Goal: Task Accomplishment & Management: Manage account settings

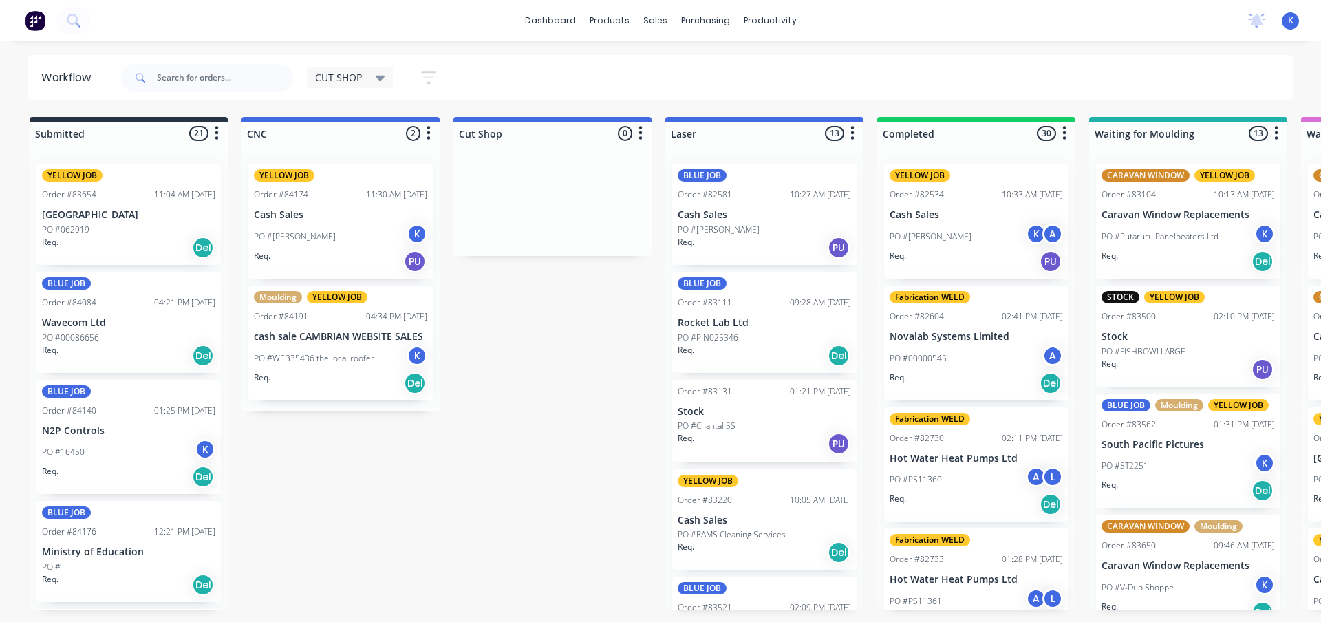
scroll to position [415, 0]
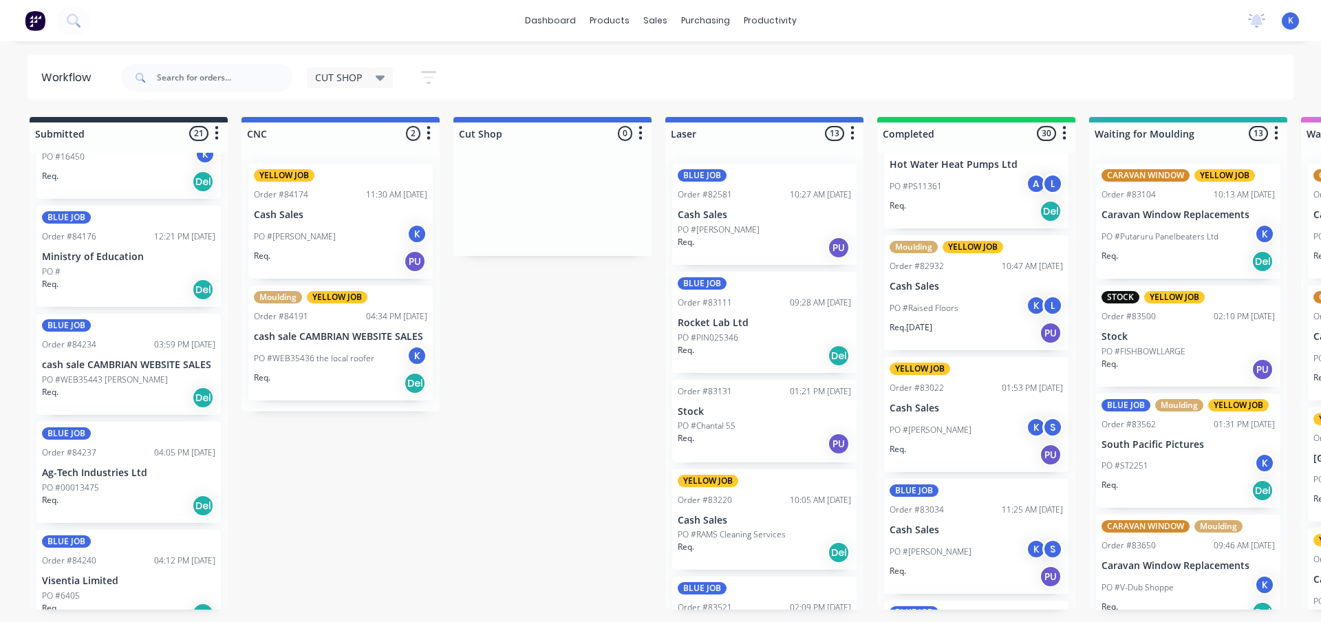
drag, startPoint x: 1173, startPoint y: 555, endPoint x: 1127, endPoint y: 532, distance: 51.4
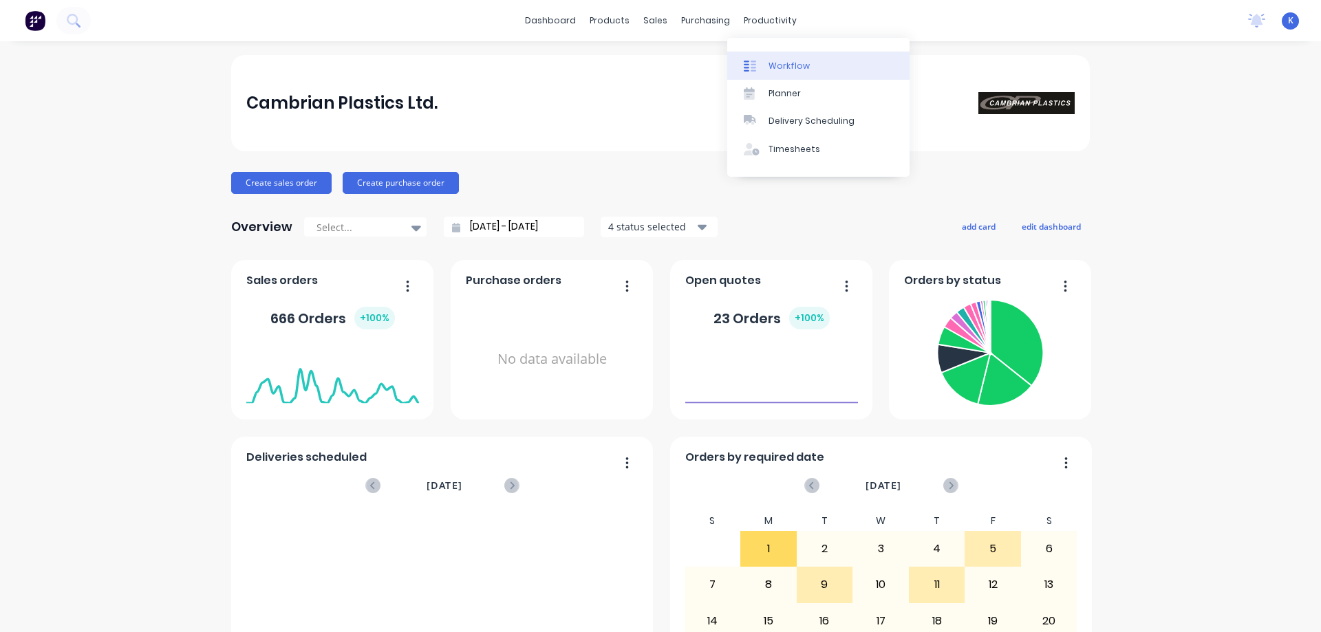
click at [787, 63] on div "Workflow" at bounding box center [788, 66] width 41 height 12
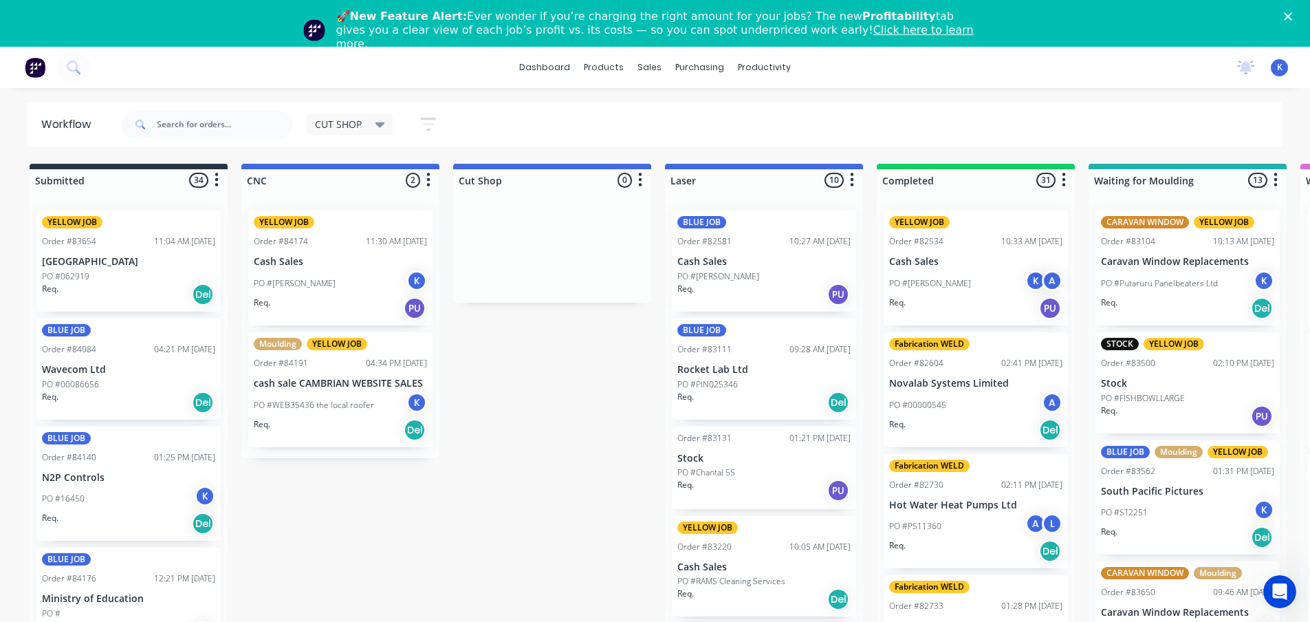
click at [1293, 15] on polygon "Close" at bounding box center [1288, 16] width 8 height 8
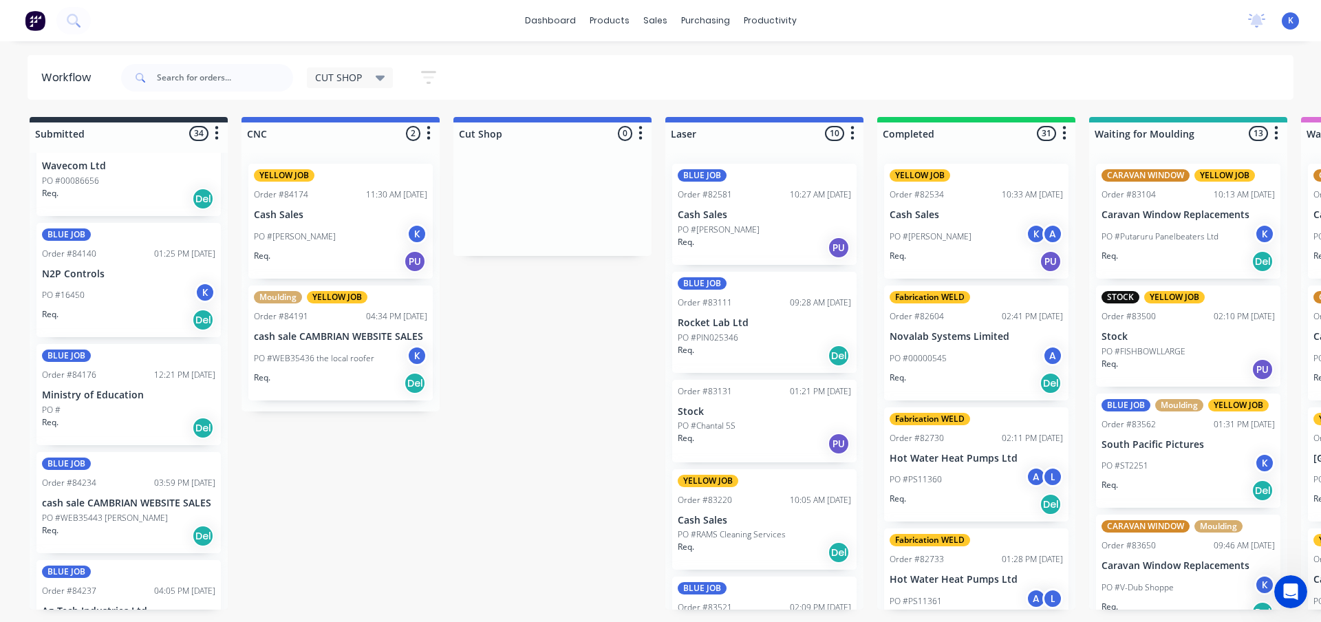
scroll to position [413, 0]
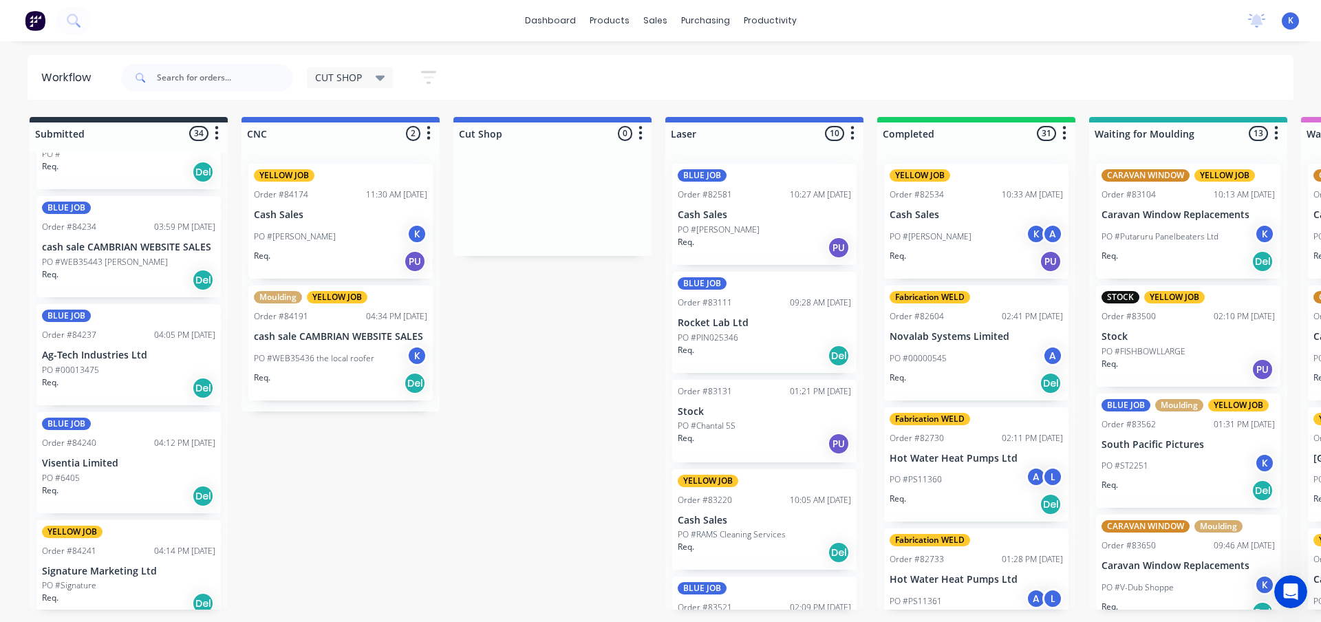
click at [213, 239] on div "BLUE JOB Order #84234 03:59 PM 28/08/25 cash sale CAMBRIAN WEBSITE SALES PO #WE…" at bounding box center [128, 246] width 184 height 101
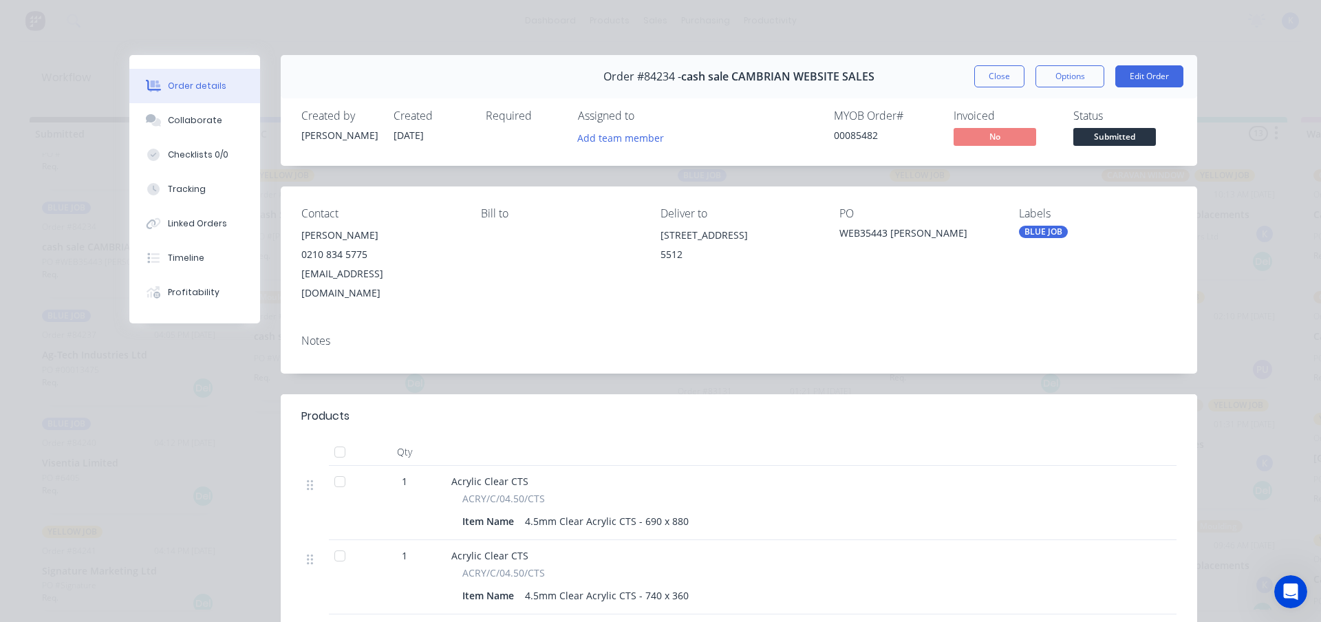
click at [991, 65] on div "Order #84234 - cash sale CAMBRIAN WEBSITE SALES Close Options Edit Order" at bounding box center [739, 76] width 916 height 43
click at [990, 70] on button "Close" at bounding box center [999, 76] width 50 height 22
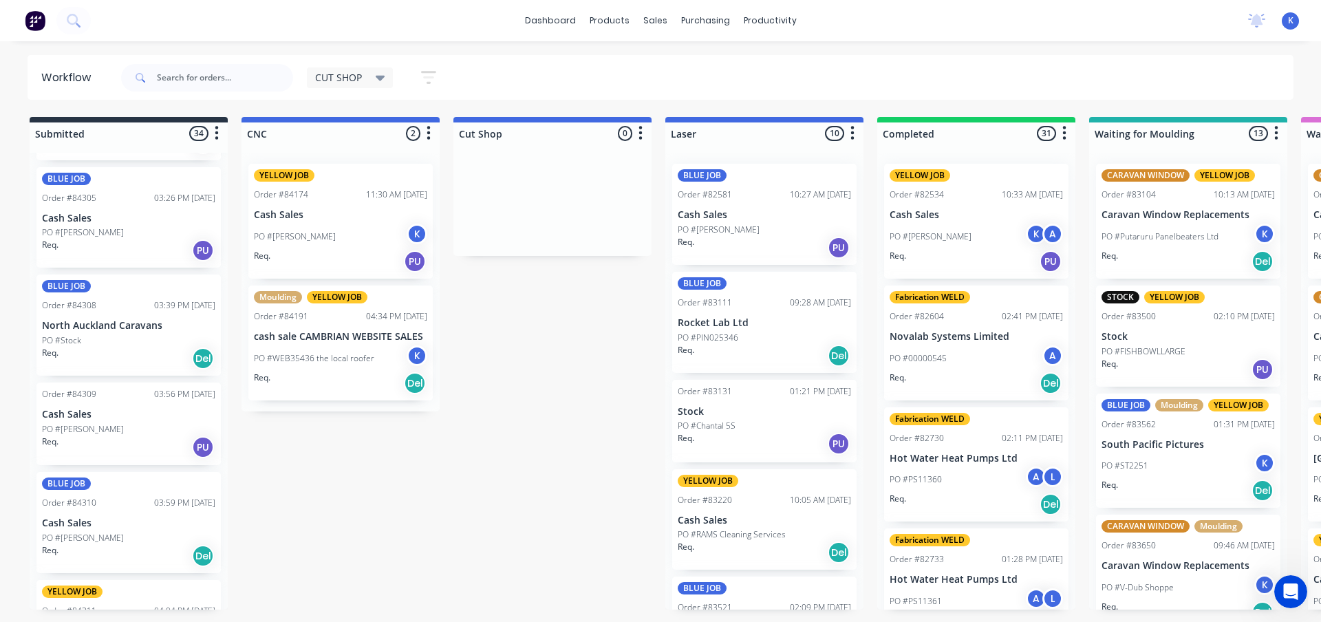
scroll to position [2866, 0]
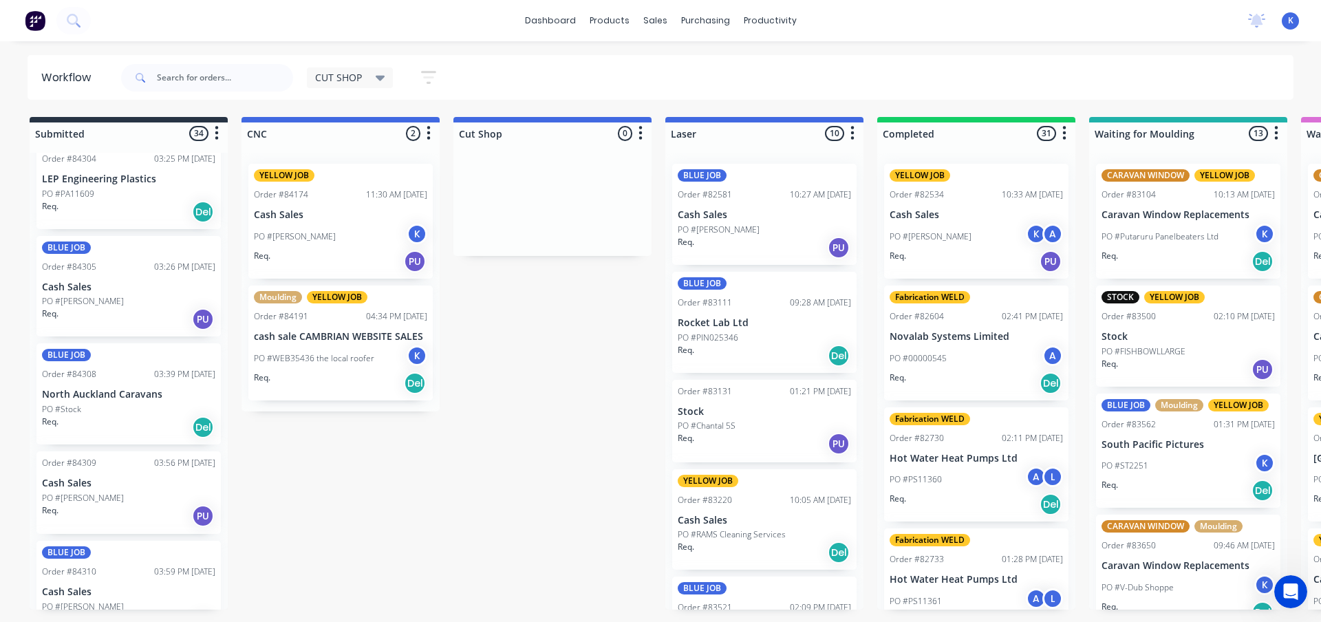
click at [58, 295] on p "PO #[PERSON_NAME]" at bounding box center [83, 301] width 82 height 12
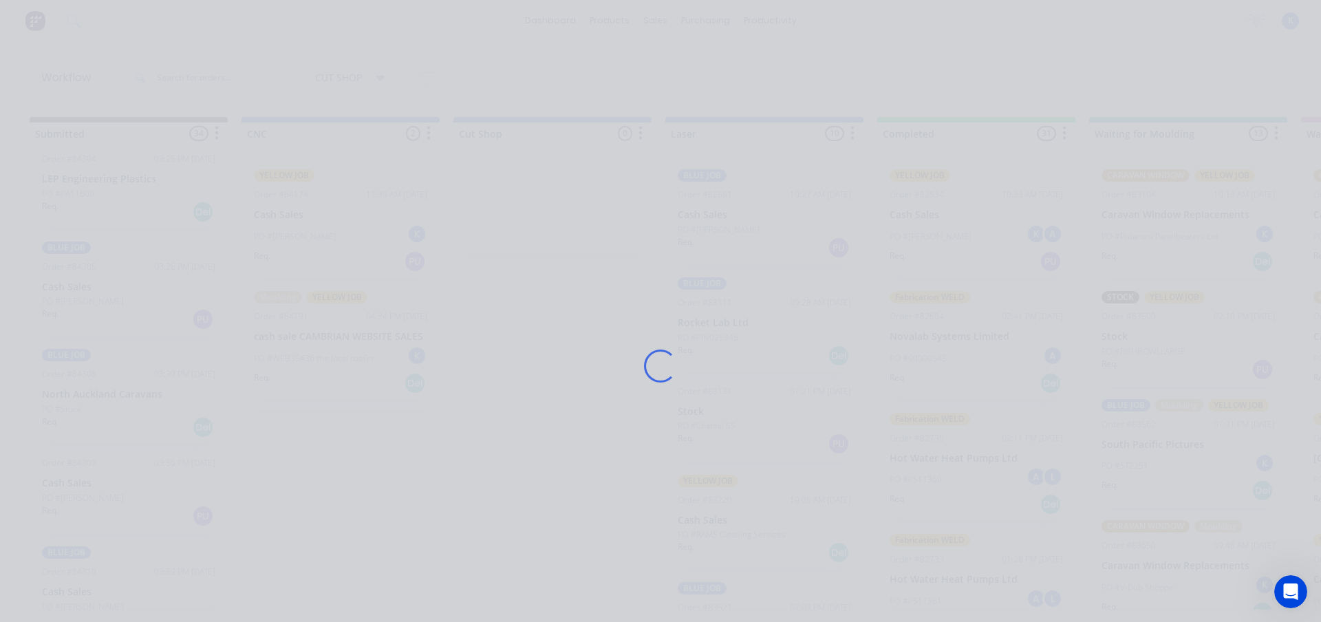
click at [58, 286] on div "Loading..." at bounding box center [660, 311] width 1321 height 622
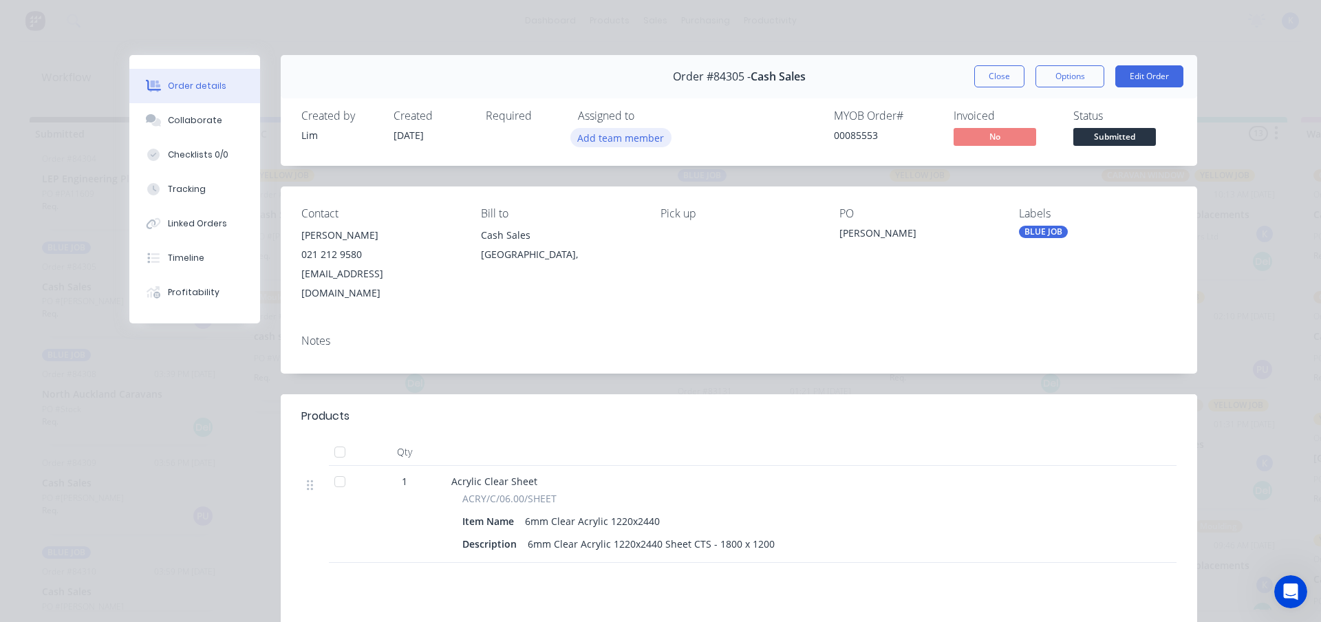
click at [600, 140] on button "Add team member" at bounding box center [620, 137] width 101 height 19
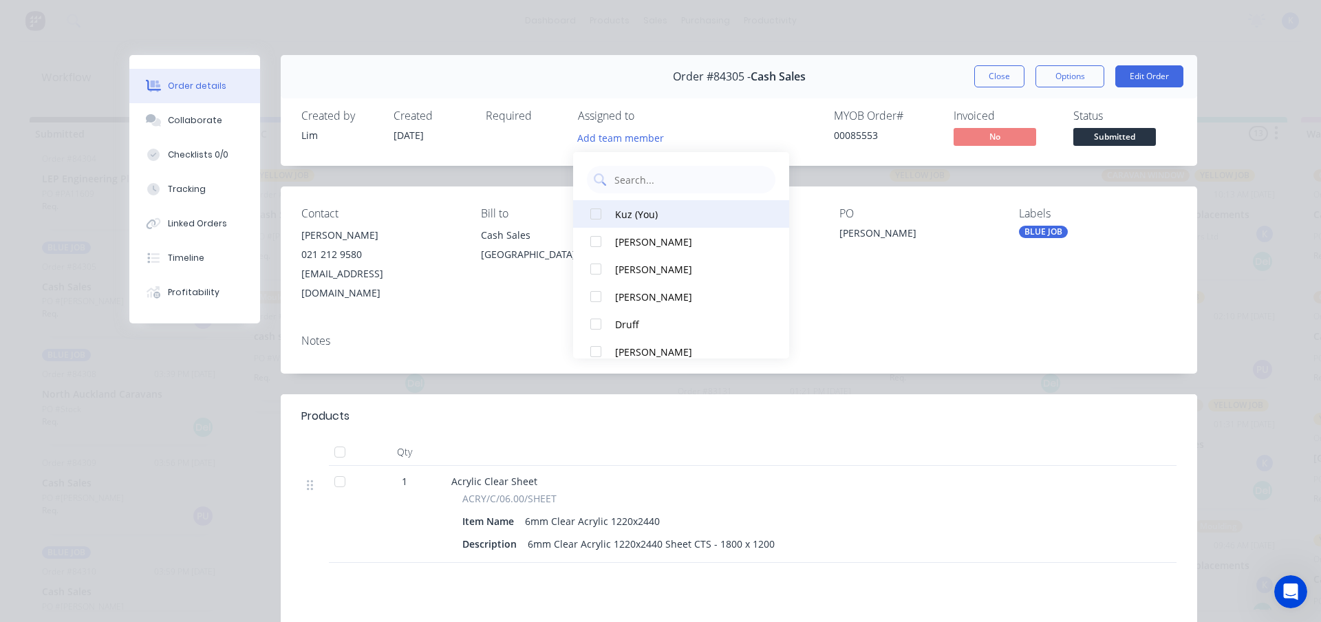
drag, startPoint x: 595, startPoint y: 211, endPoint x: 887, endPoint y: 129, distance: 303.8
click at [596, 211] on div at bounding box center [596, 214] width 28 height 28
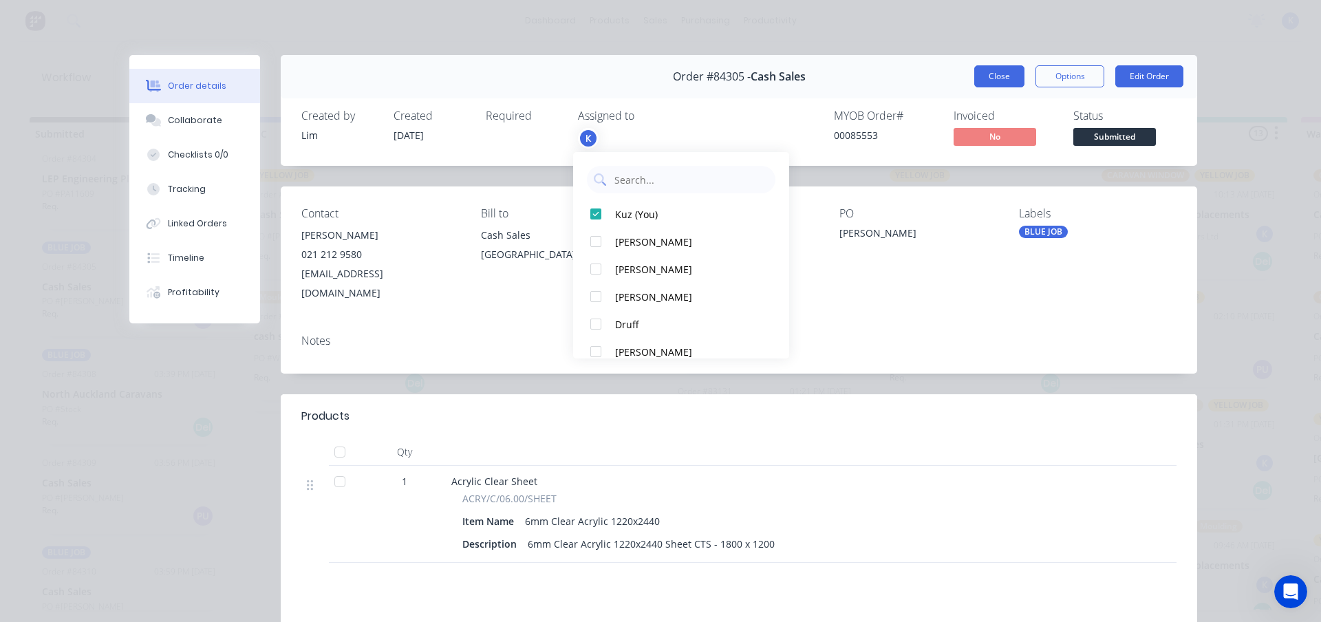
click at [977, 69] on button "Close" at bounding box center [999, 76] width 50 height 22
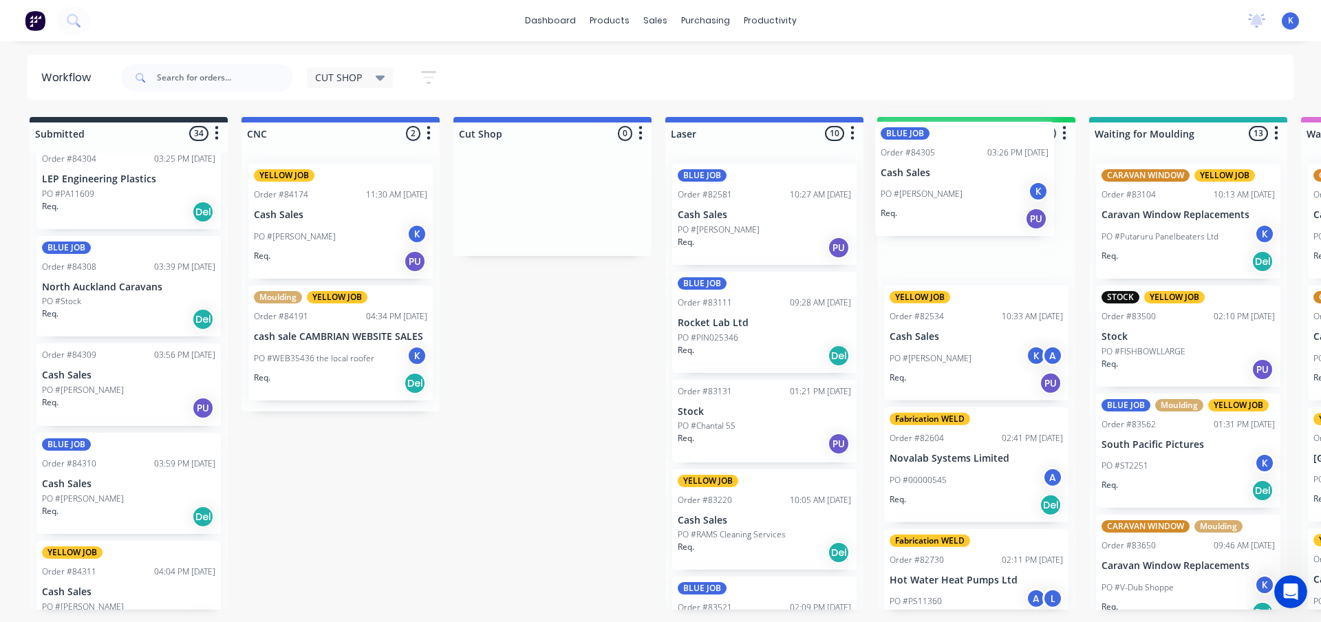
drag, startPoint x: 67, startPoint y: 287, endPoint x: 911, endPoint y: 188, distance: 849.8
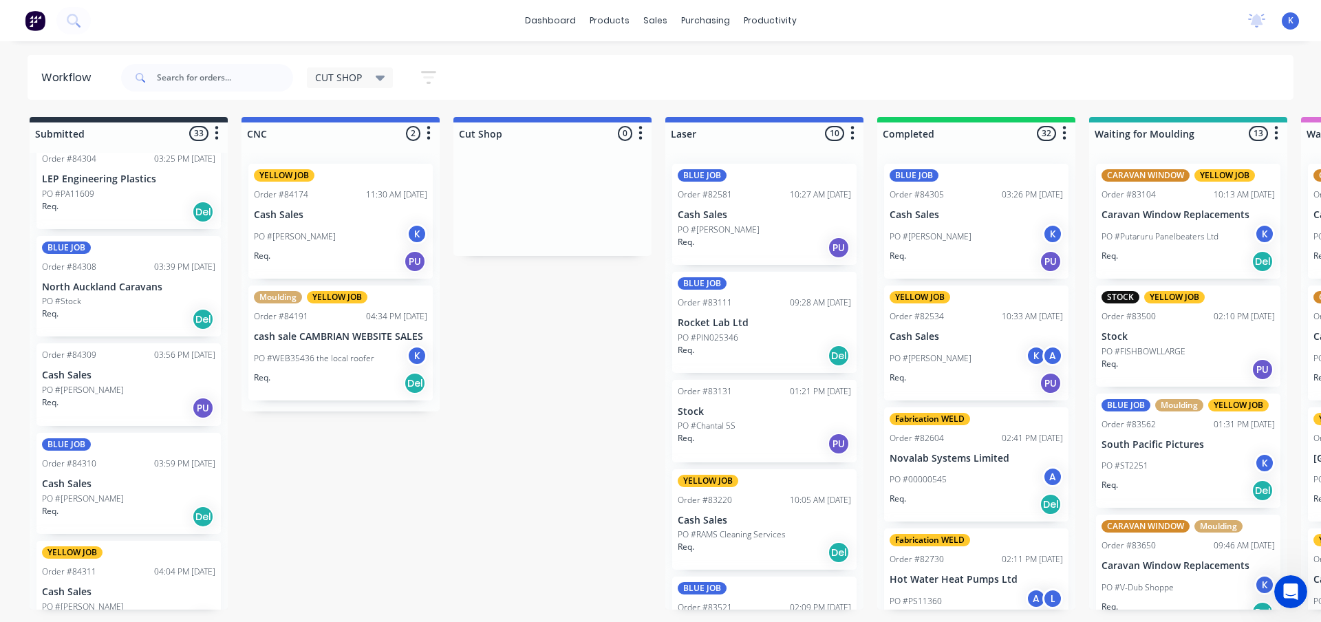
click at [334, 85] on div "CUT SHOP" at bounding box center [350, 77] width 87 height 21
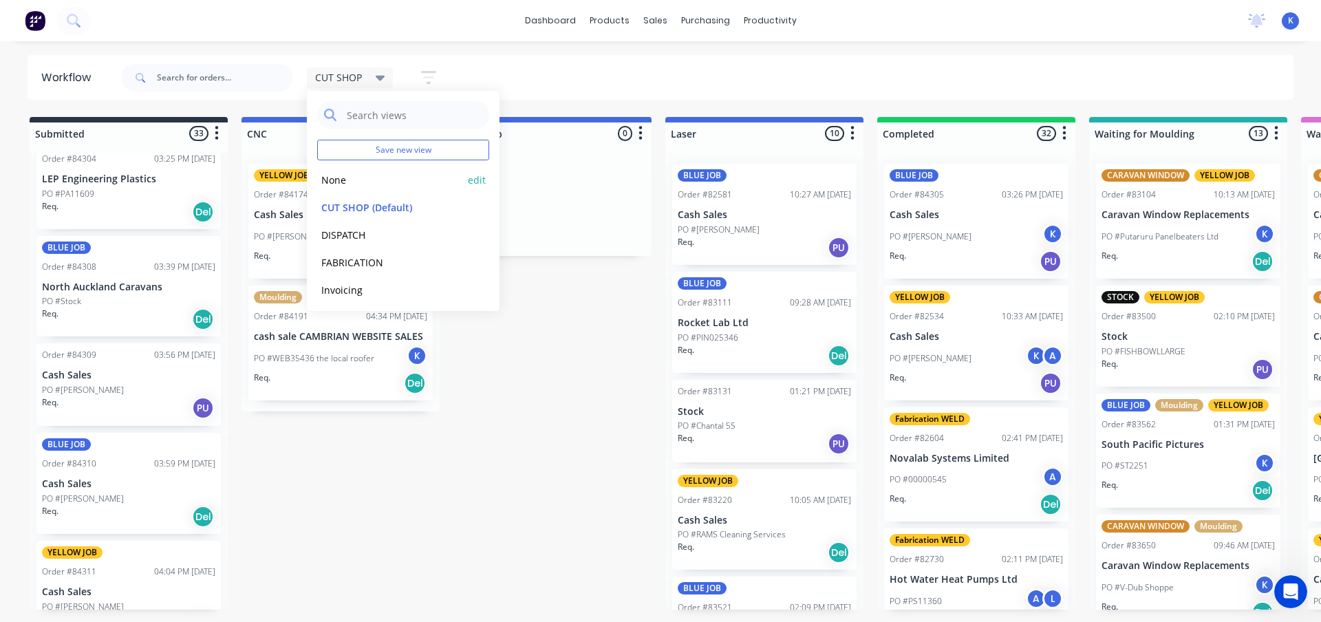
click at [339, 176] on button "None" at bounding box center [390, 180] width 147 height 16
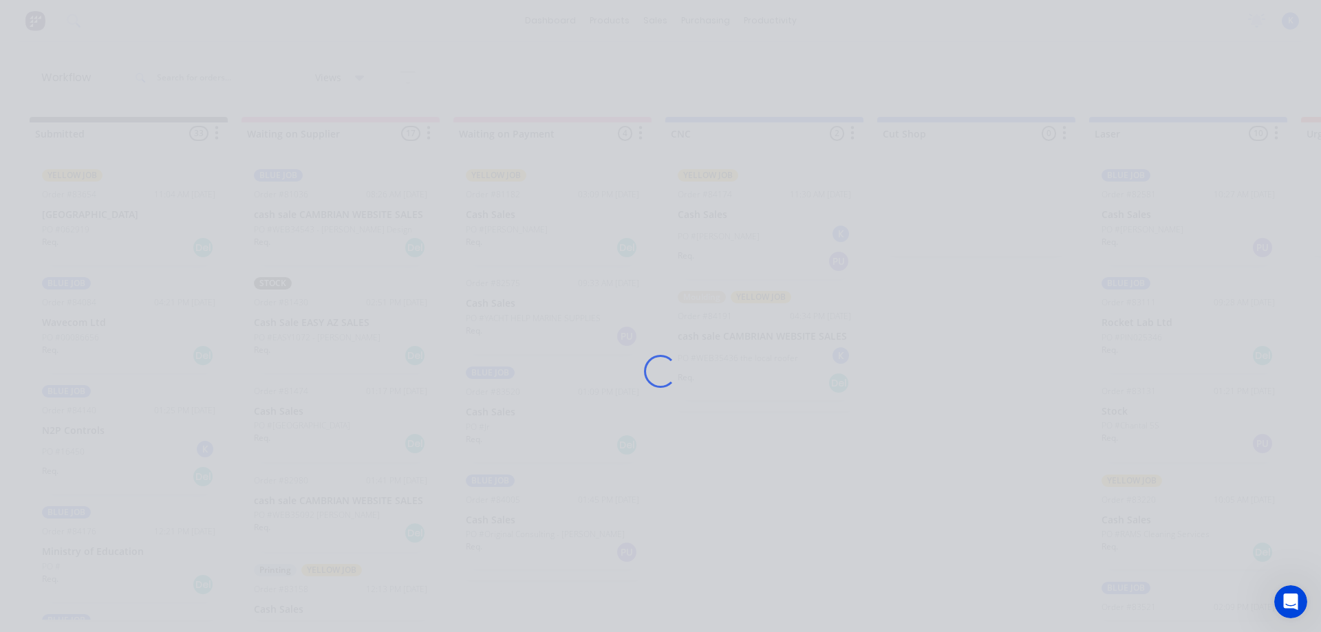
click at [636, 271] on div "Loading..." at bounding box center [660, 371] width 1101 height 632
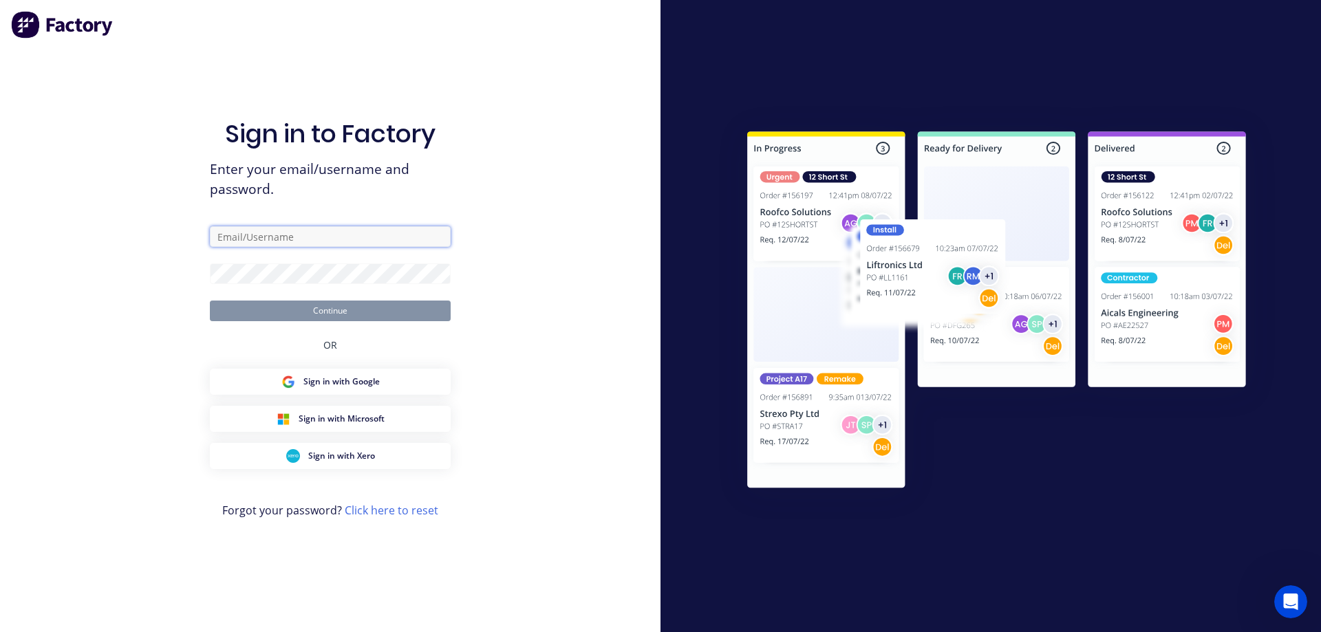
type input "cutshop@cambrianplastics.co.nz"
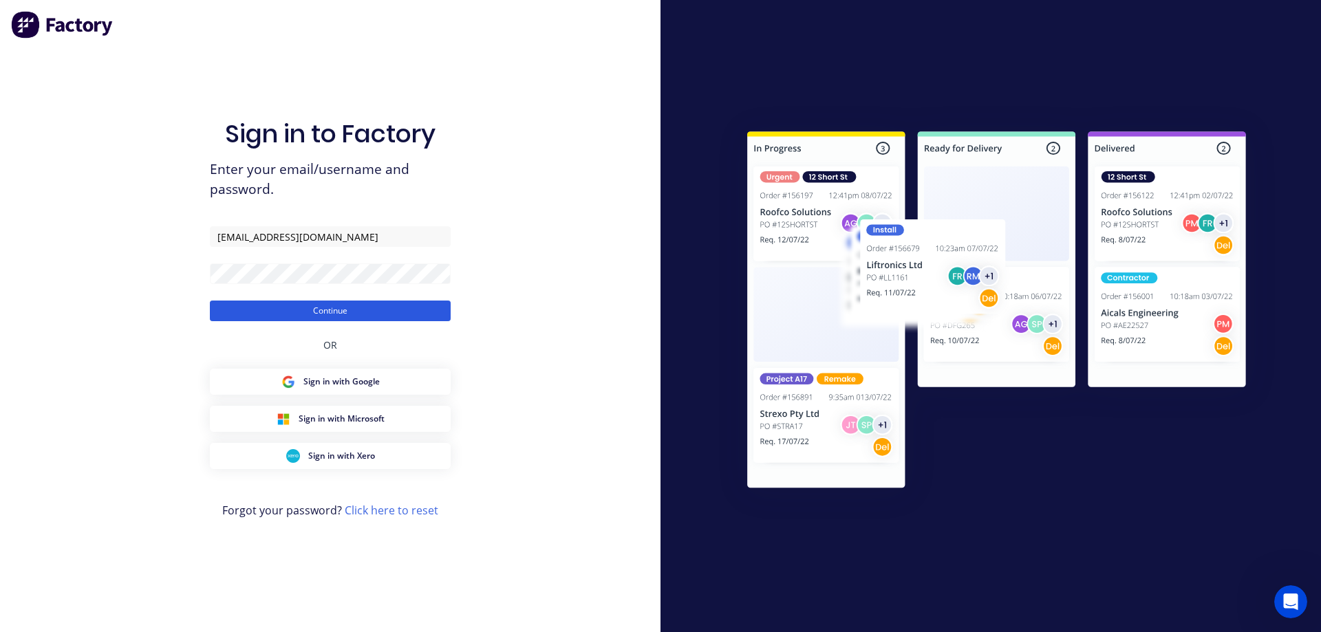
click at [301, 311] on button "Continue" at bounding box center [330, 311] width 241 height 21
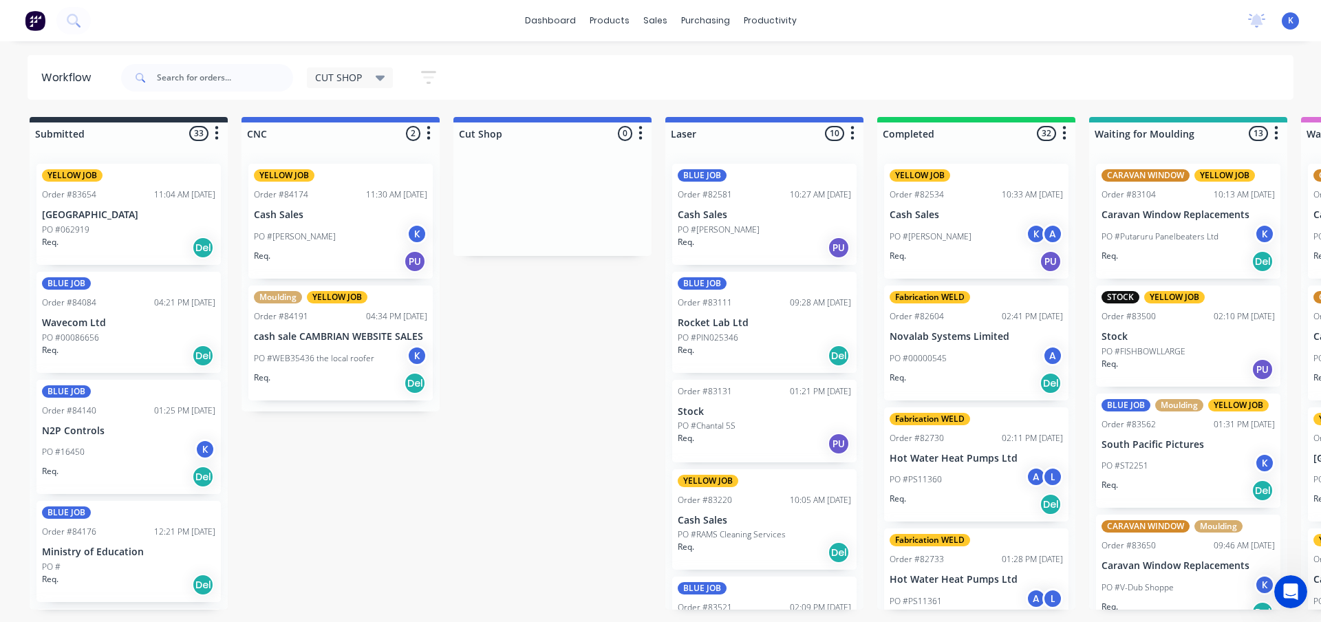
click at [341, 76] on span "CUT SHOP" at bounding box center [338, 77] width 47 height 14
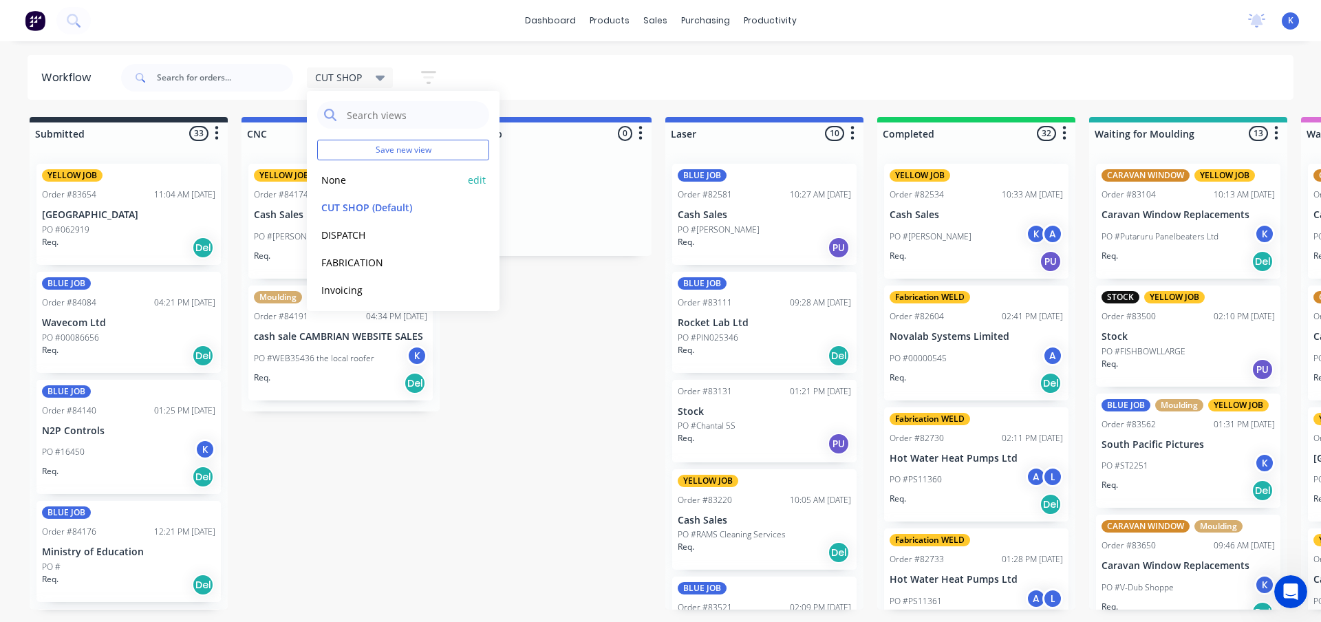
click at [341, 180] on button "None" at bounding box center [390, 180] width 147 height 16
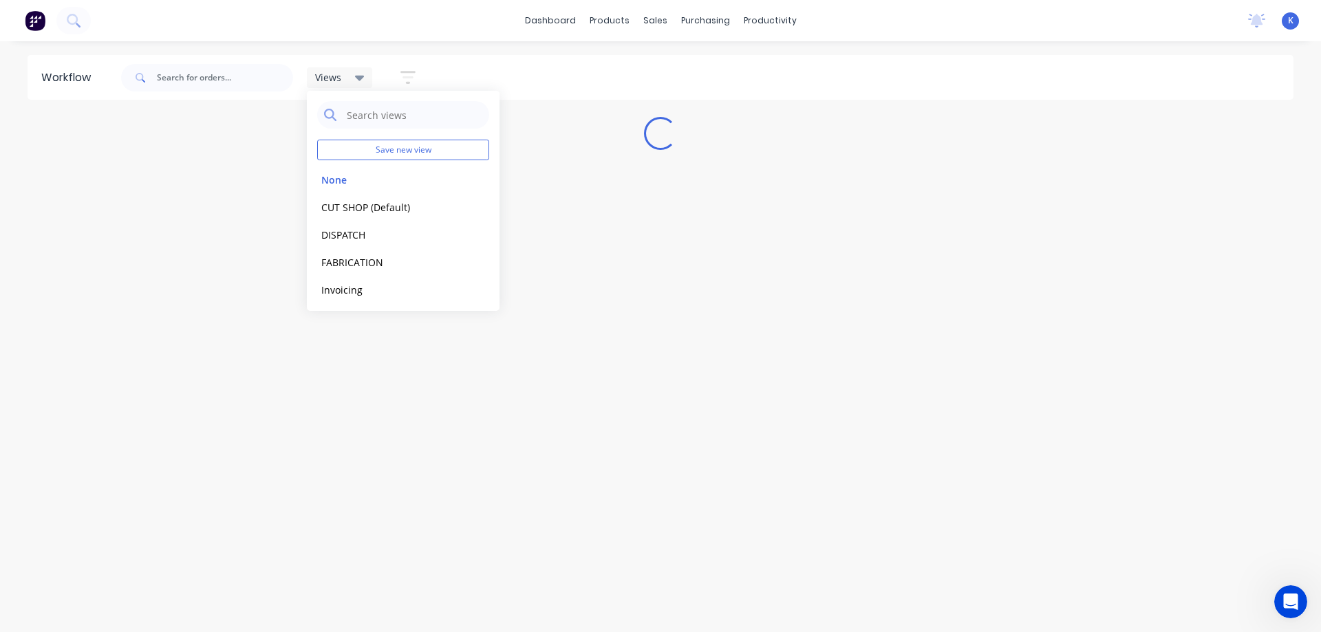
click at [614, 298] on div "Workflow Views Save new view None edit CUT SHOP (Default) edit DISPATCH edit FA…" at bounding box center [660, 330] width 1321 height 550
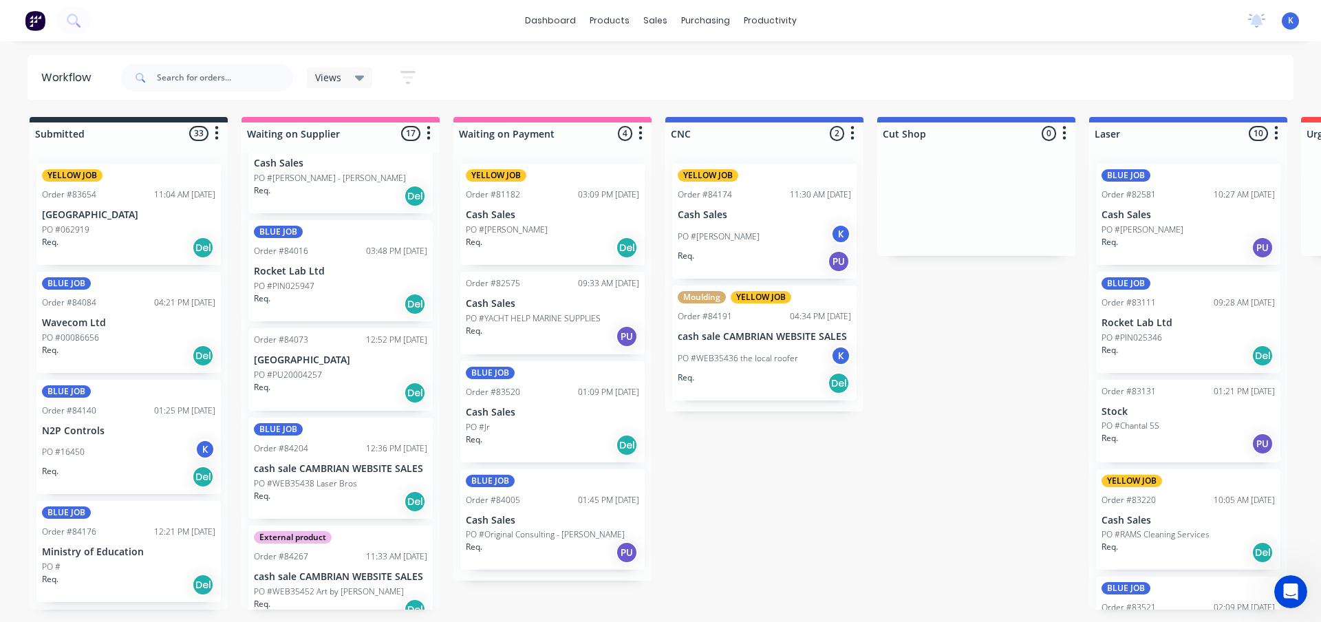
scroll to position [1290, 0]
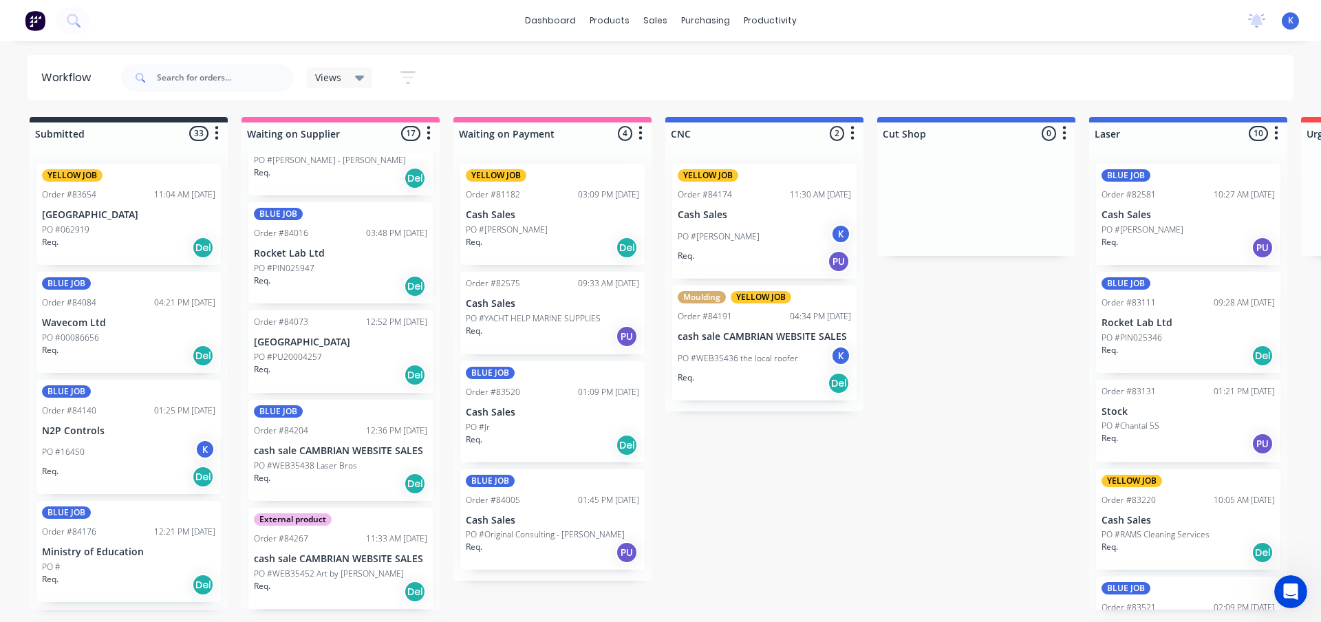
click at [307, 455] on p "cash sale CAMBRIAN WEBSITE SALES" at bounding box center [340, 451] width 173 height 12
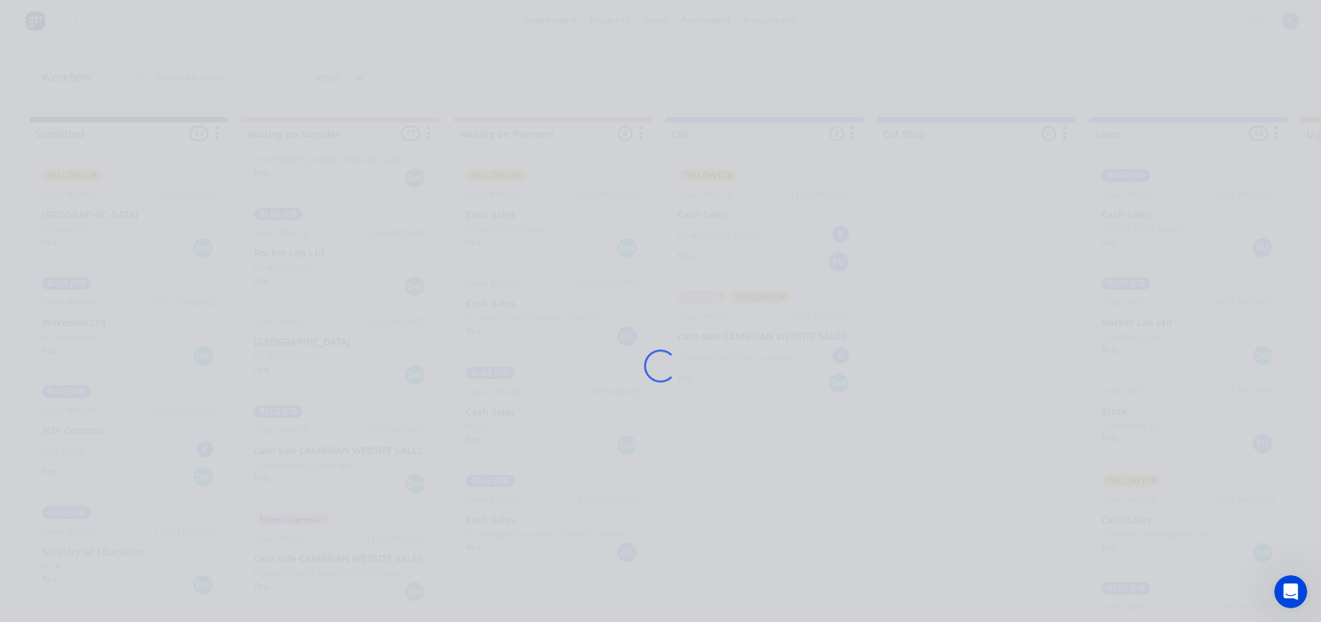
click at [307, 455] on div "Loading..." at bounding box center [660, 366] width 1101 height 622
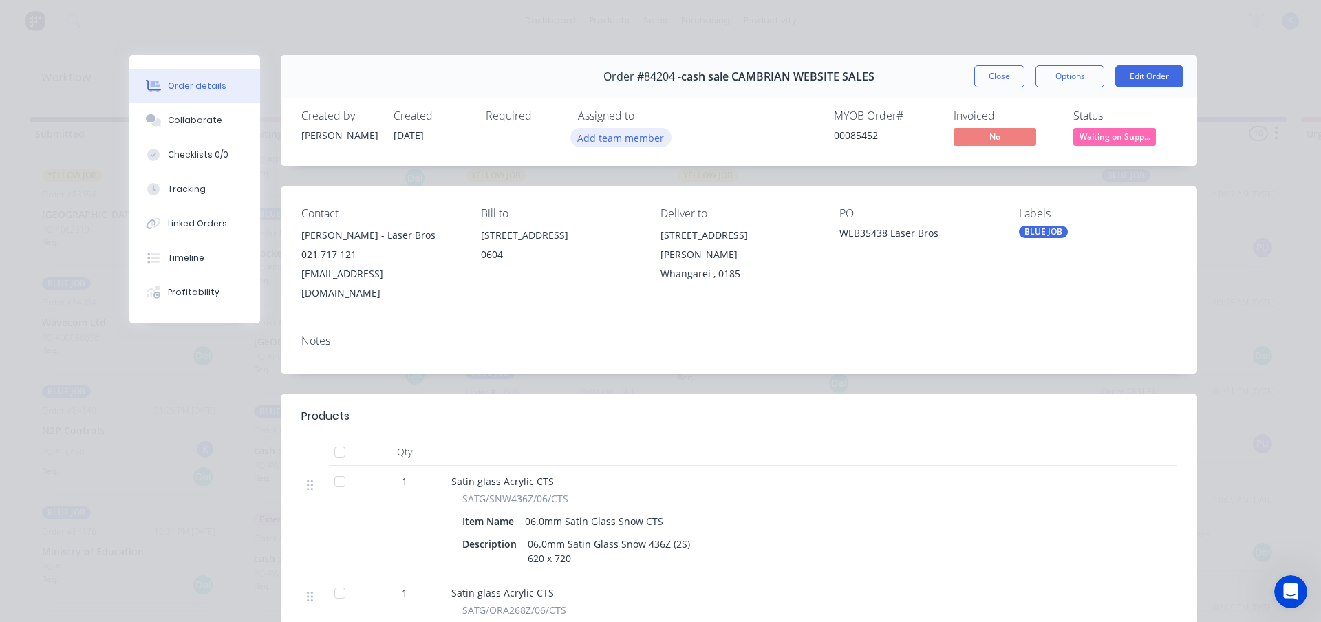
click at [598, 138] on button "Add team member" at bounding box center [620, 137] width 101 height 19
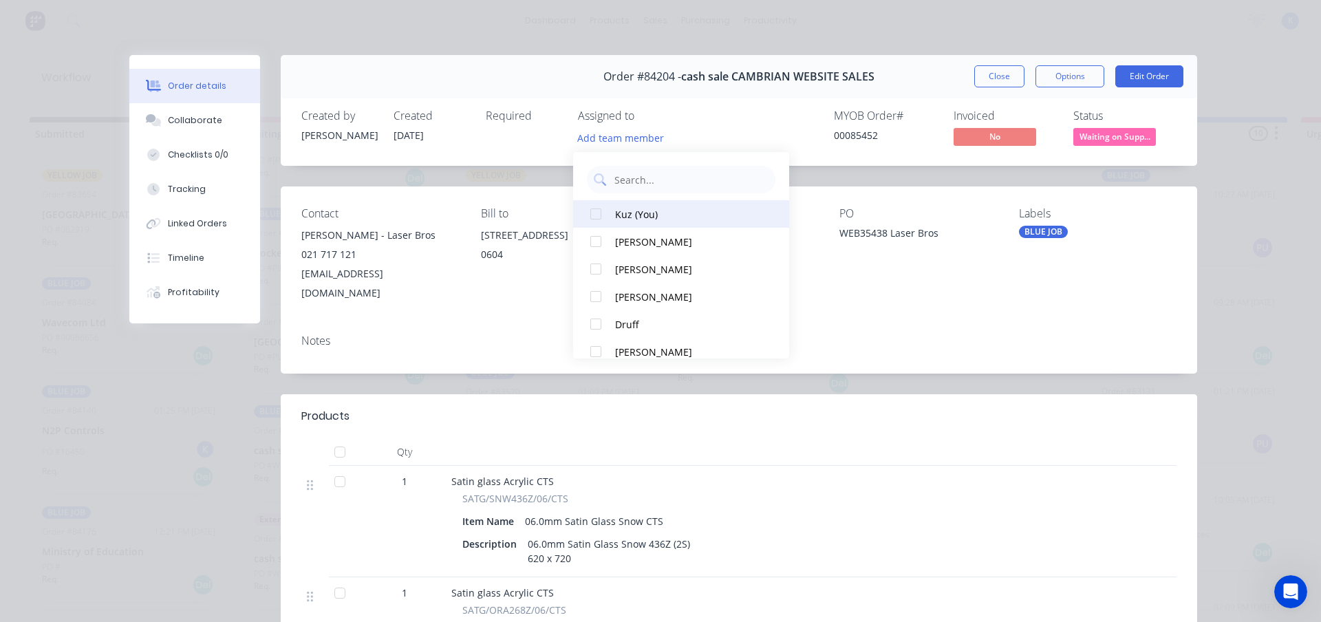
drag, startPoint x: 603, startPoint y: 212, endPoint x: 671, endPoint y: 202, distance: 69.5
click at [609, 208] on button "Kuz (You)" at bounding box center [681, 214] width 216 height 28
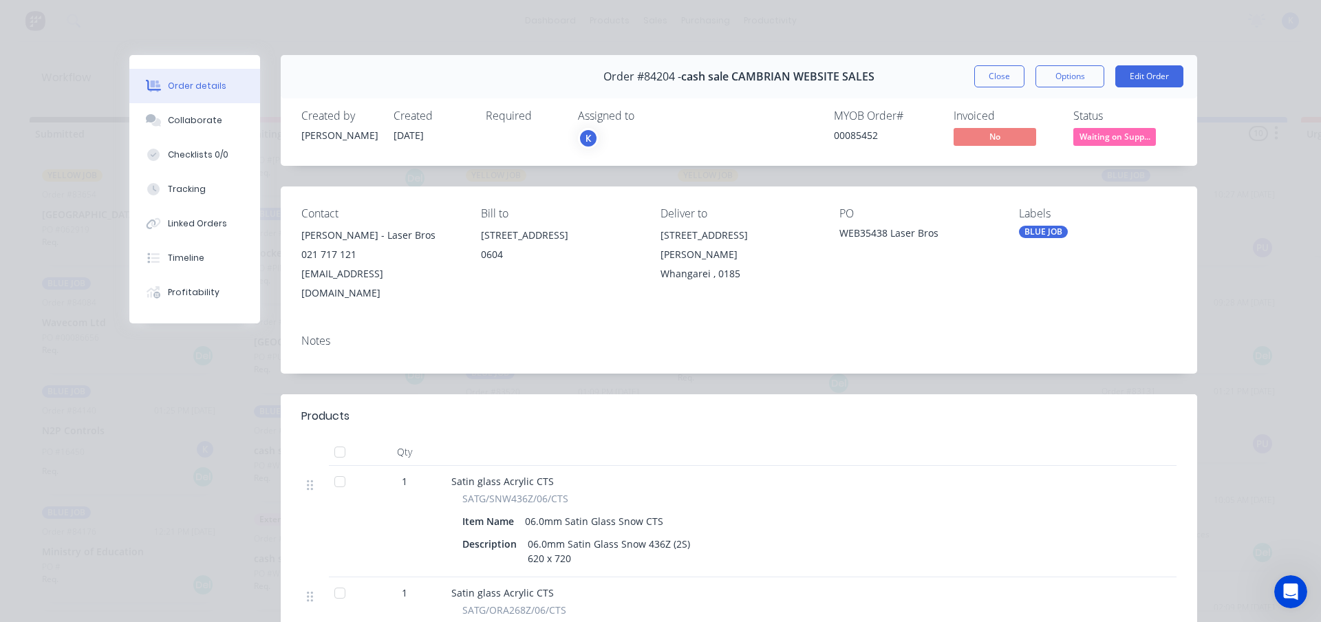
drag, startPoint x: 988, startPoint y: 74, endPoint x: 971, endPoint y: 78, distance: 17.0
click at [986, 74] on button "Close" at bounding box center [999, 76] width 50 height 22
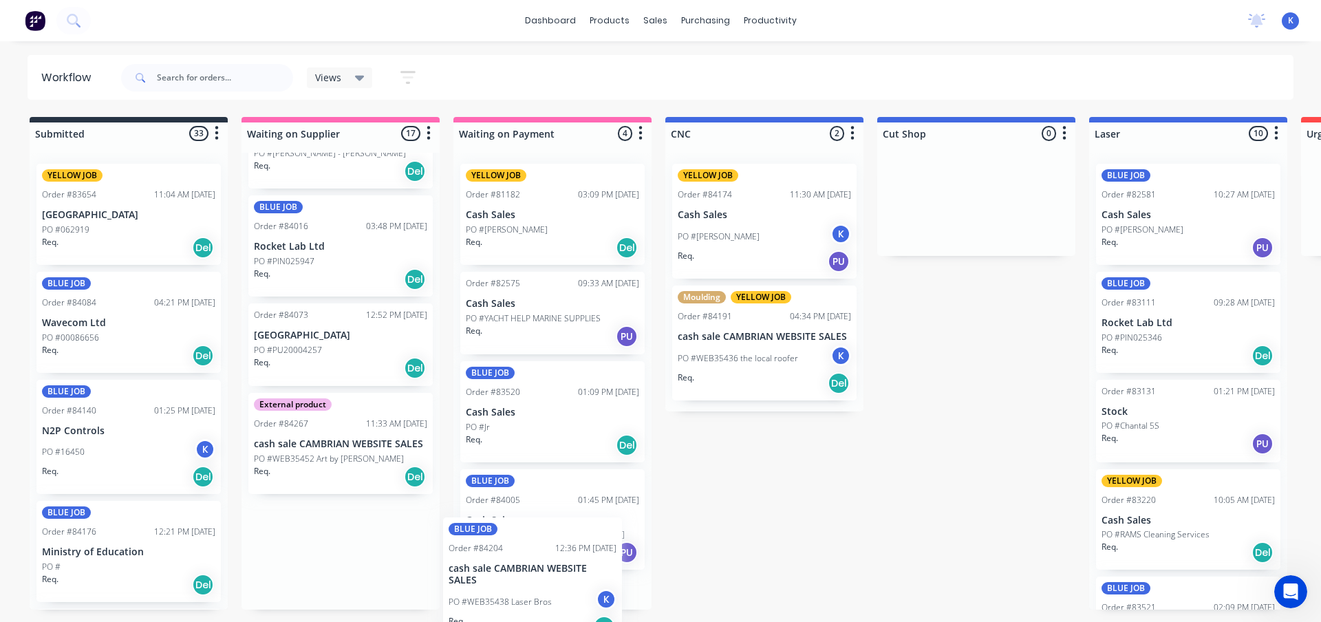
scroll to position [89, 0]
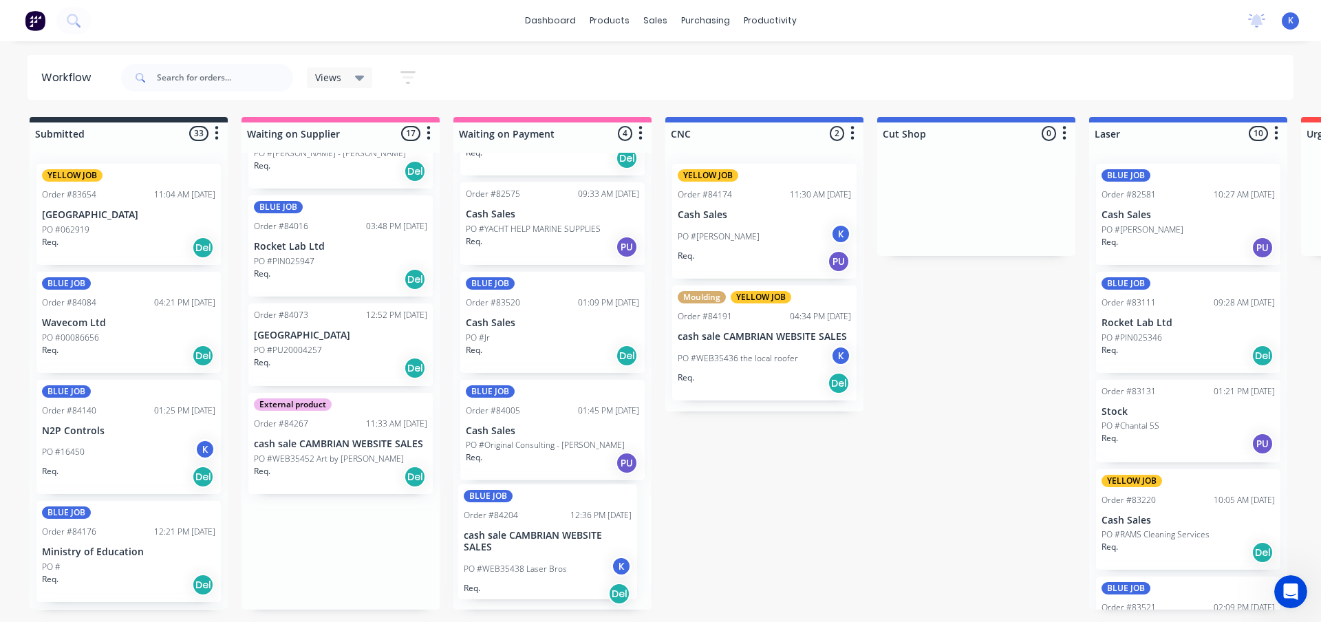
drag, startPoint x: 296, startPoint y: 445, endPoint x: 515, endPoint y: 533, distance: 235.8
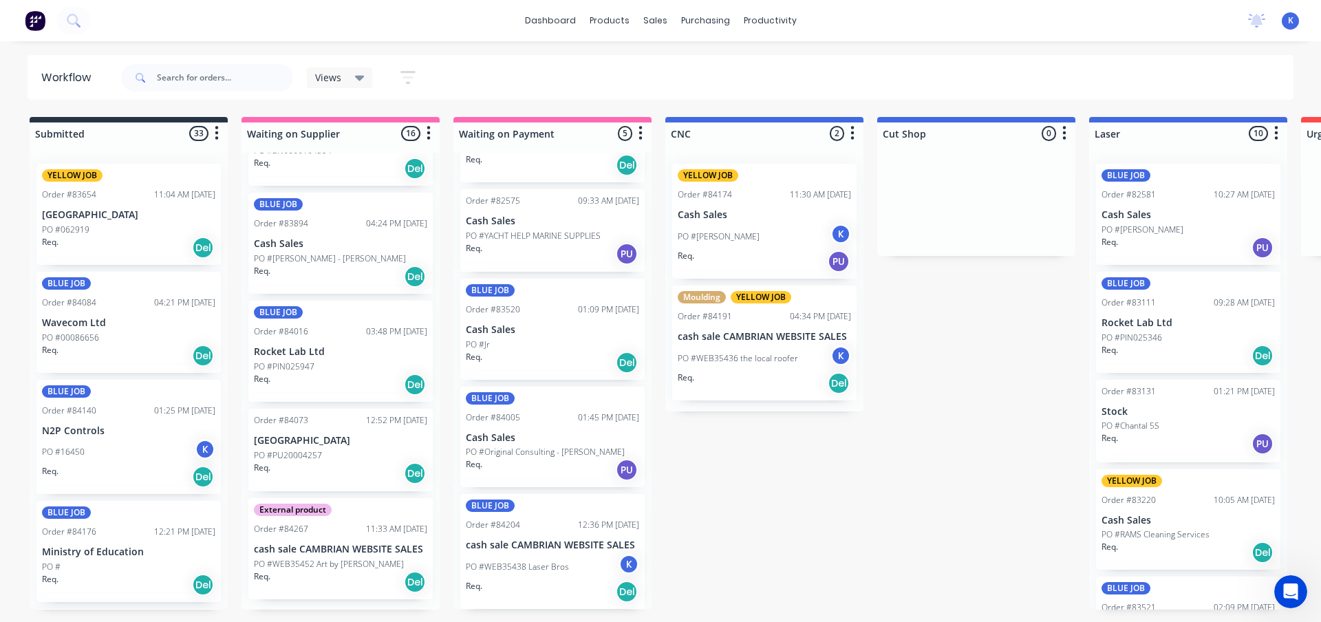
scroll to position [1182, 0]
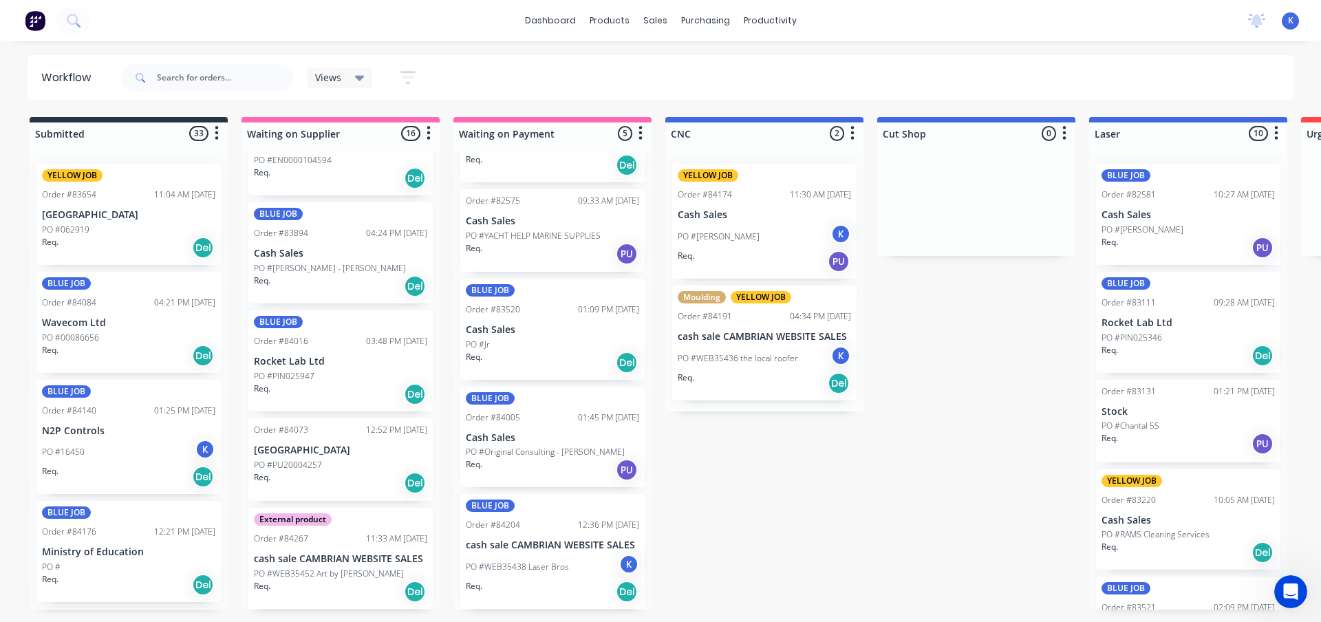
click at [327, 76] on span "Views" at bounding box center [328, 77] width 26 height 14
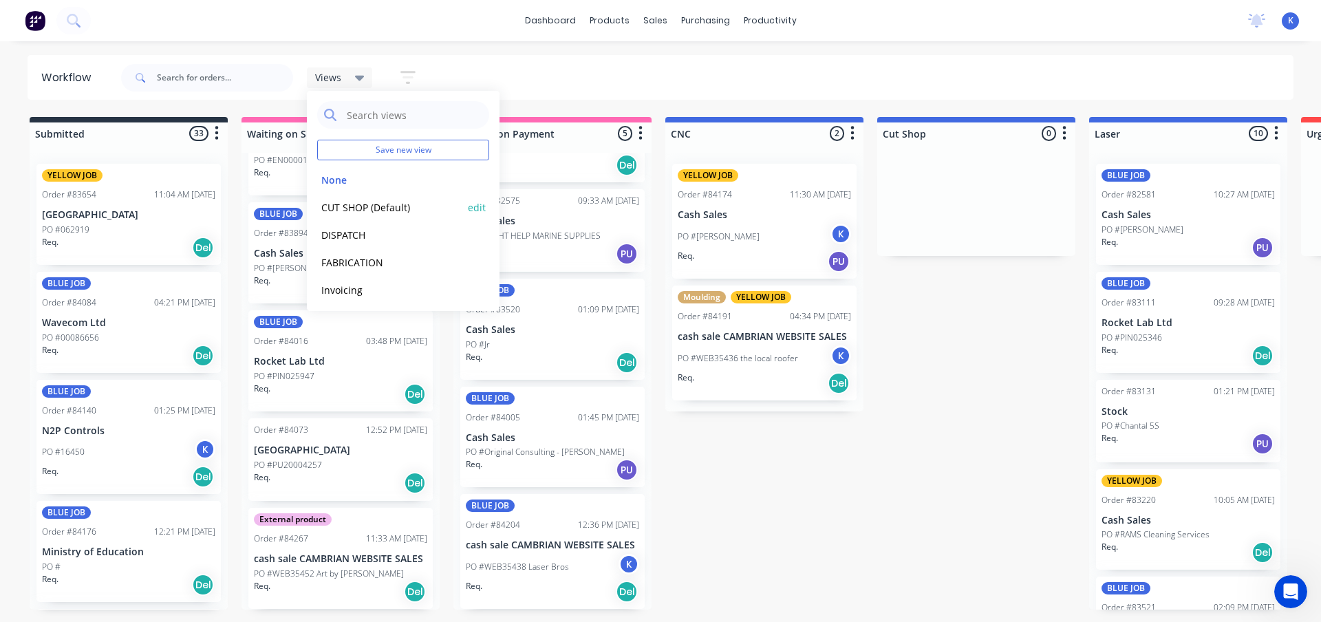
click at [368, 208] on button "CUT SHOP (Default)" at bounding box center [390, 207] width 147 height 16
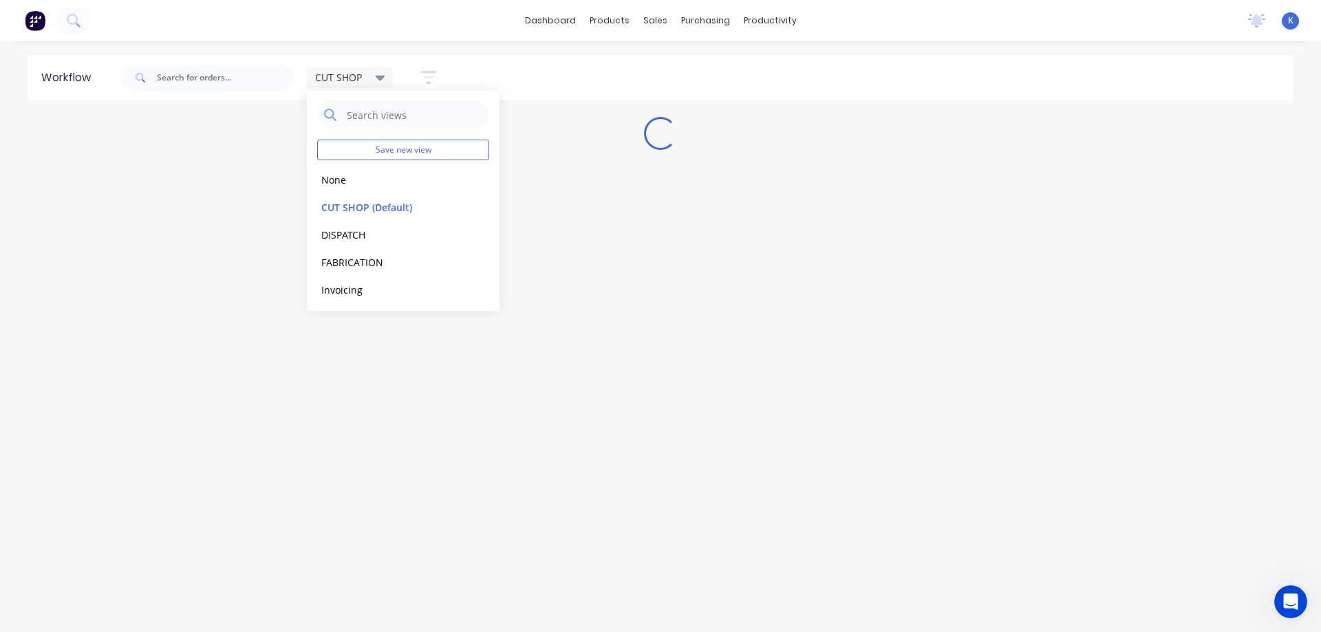
click at [530, 330] on div "Workflow CUT SHOP Save new view None edit CUT SHOP (Default) edit DISPATCH edit…" at bounding box center [660, 330] width 1321 height 550
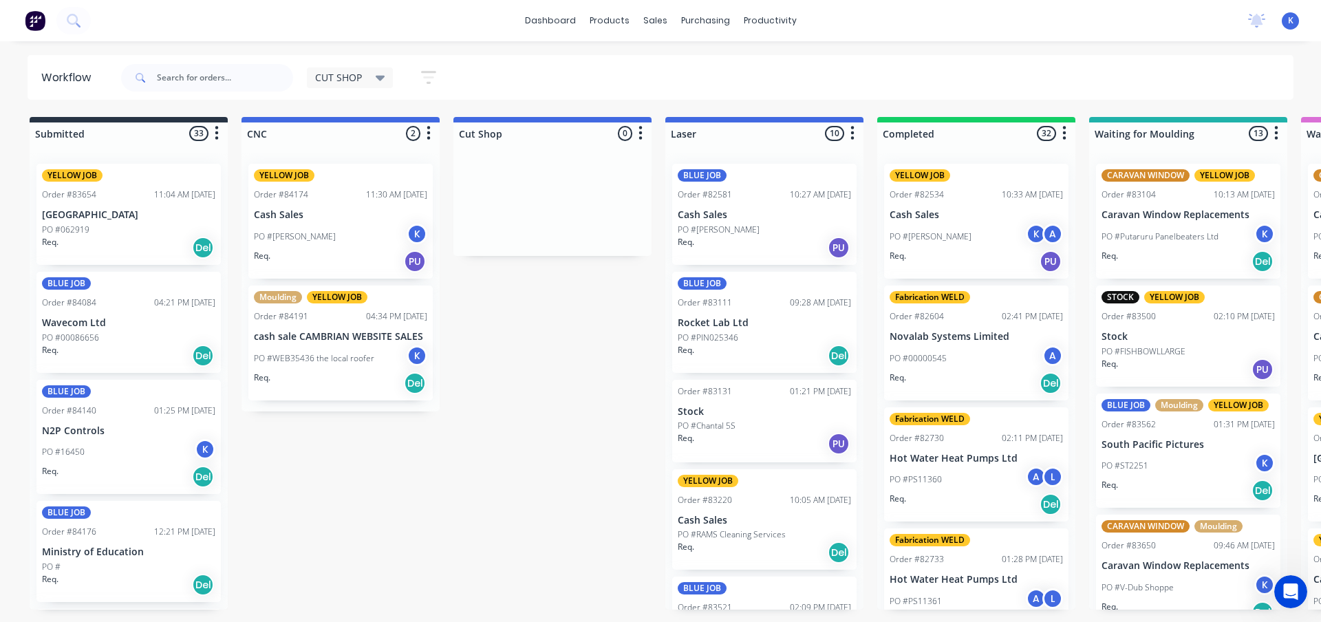
drag, startPoint x: 326, startPoint y: 435, endPoint x: 356, endPoint y: 447, distance: 31.8
click at [335, 71] on span "CUT SHOP" at bounding box center [338, 77] width 47 height 14
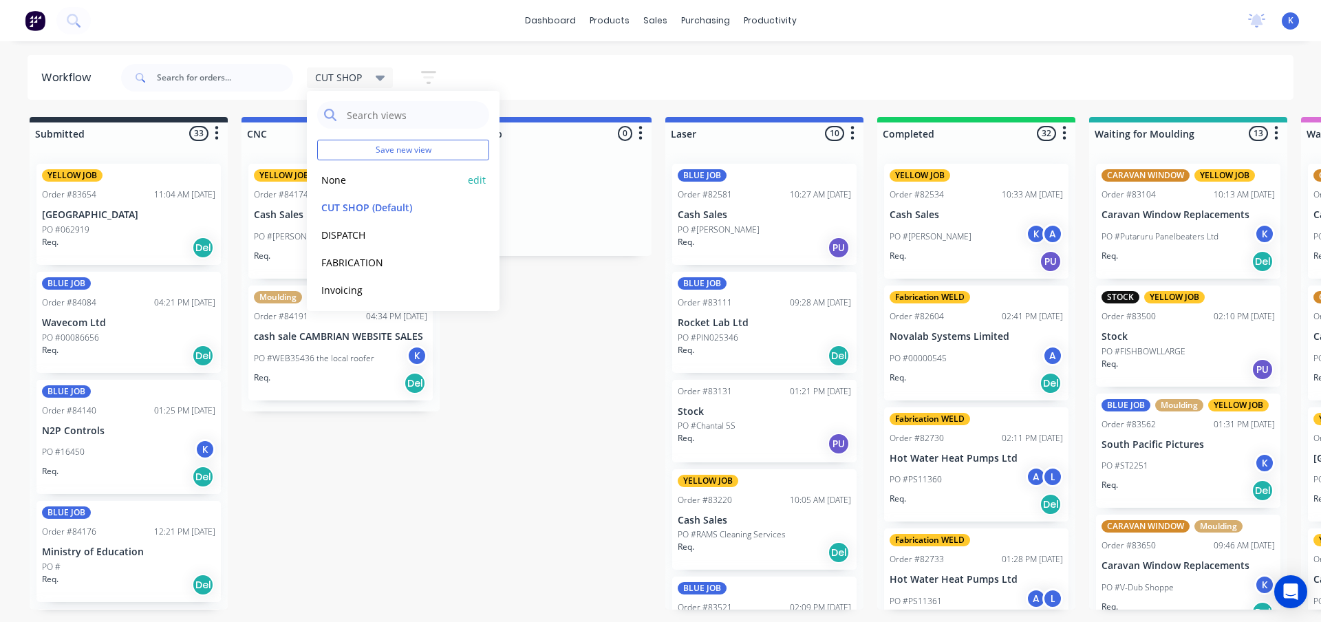
click at [341, 177] on button "None" at bounding box center [390, 180] width 147 height 16
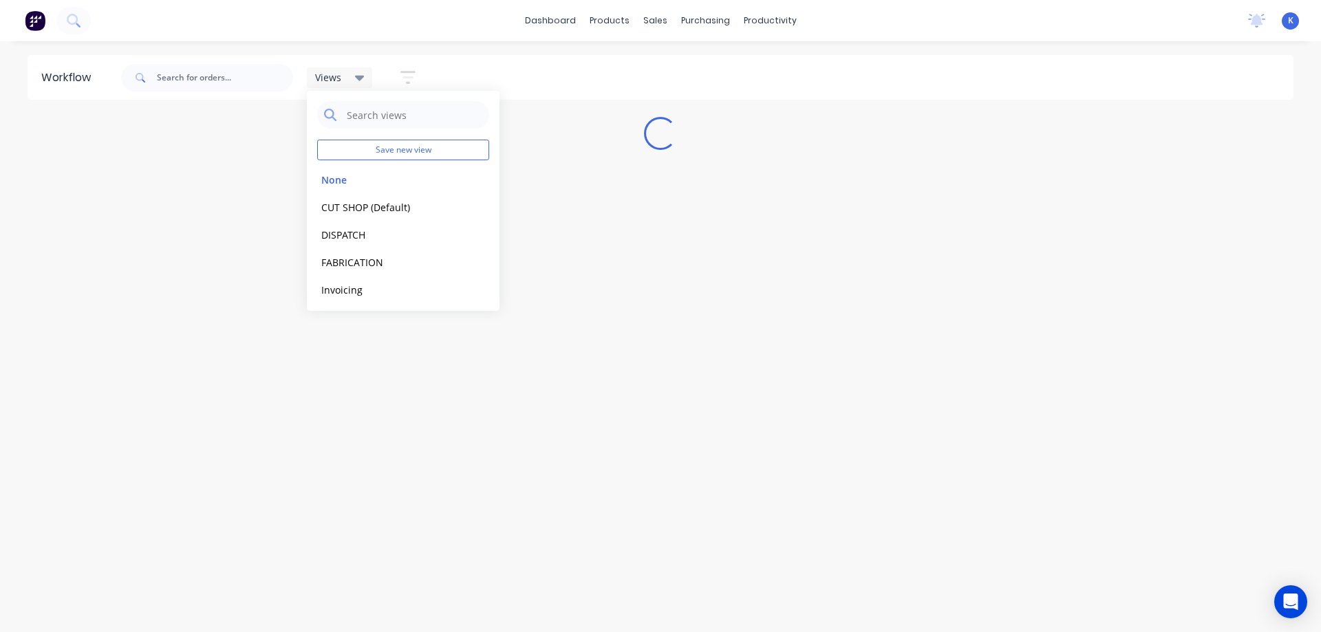
click at [380, 436] on div "Workflow Views Save new view None edit CUT SHOP (Default) edit DISPATCH edit FA…" at bounding box center [660, 330] width 1321 height 550
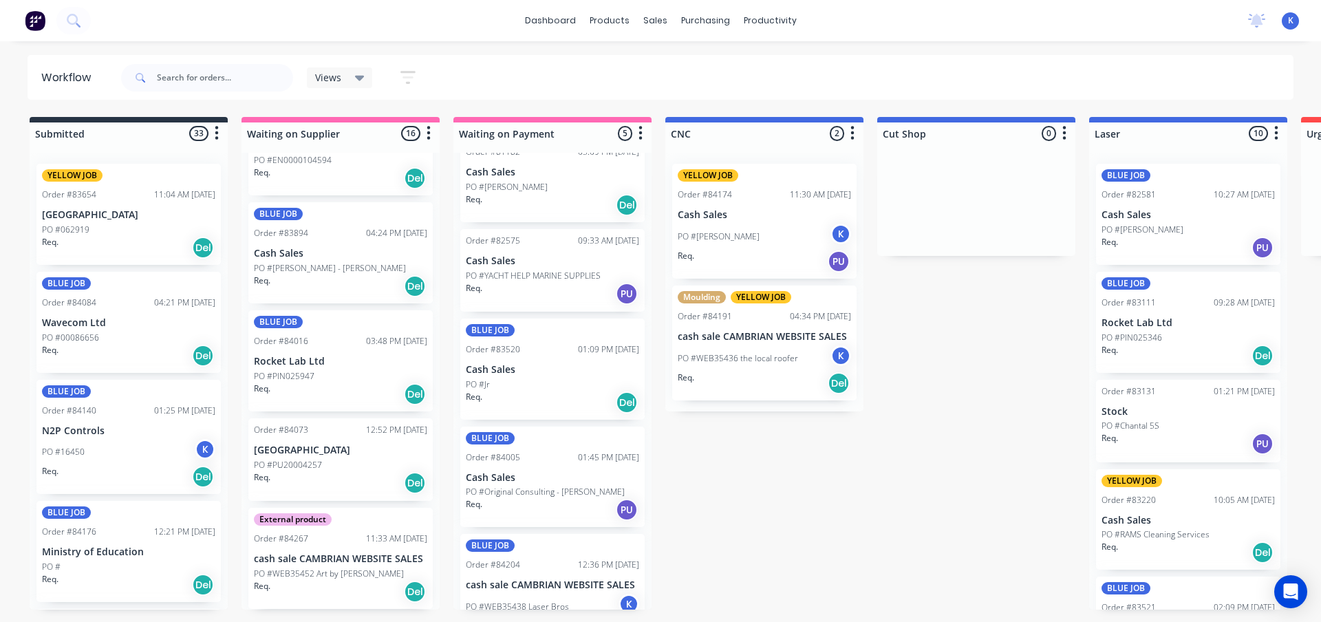
scroll to position [83, 0]
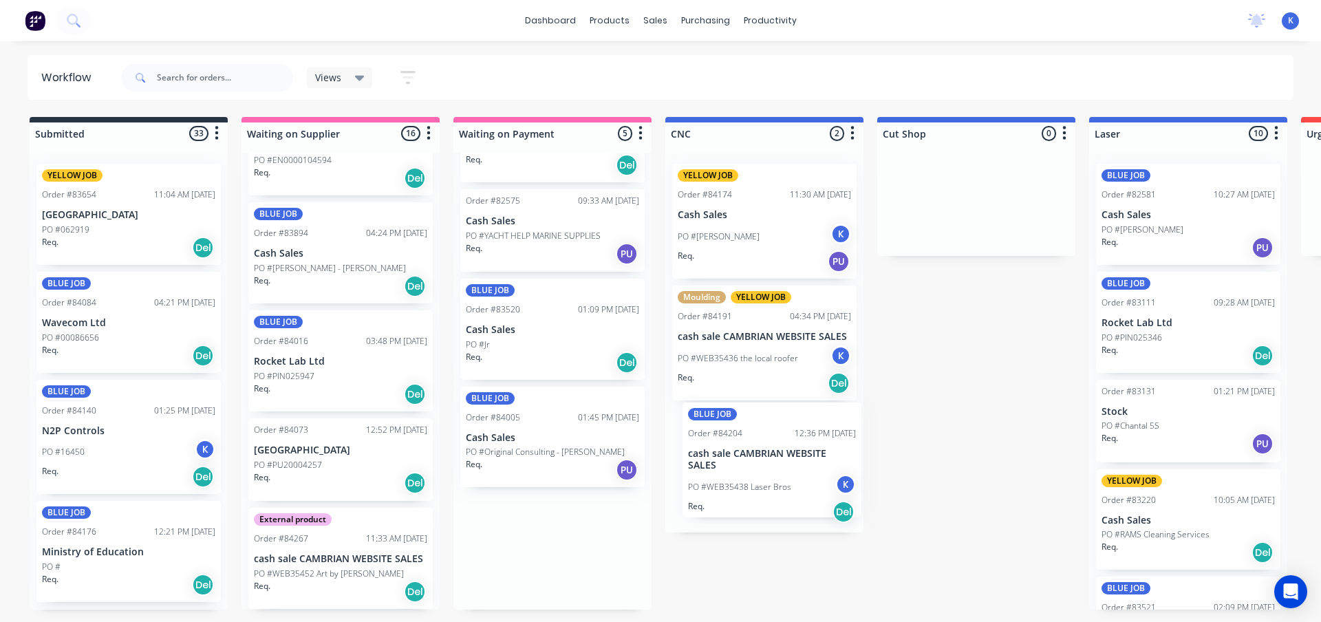
drag, startPoint x: 499, startPoint y: 550, endPoint x: 726, endPoint y: 462, distance: 243.1
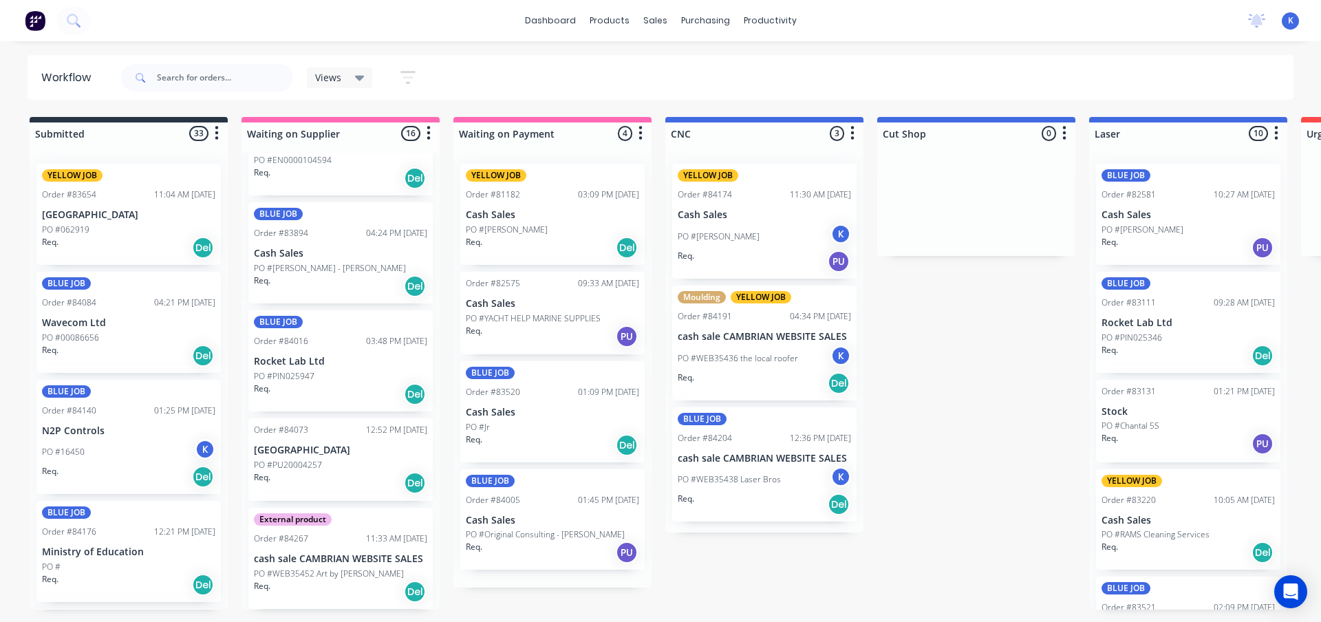
scroll to position [0, 0]
click at [318, 77] on span "Views" at bounding box center [328, 77] width 26 height 14
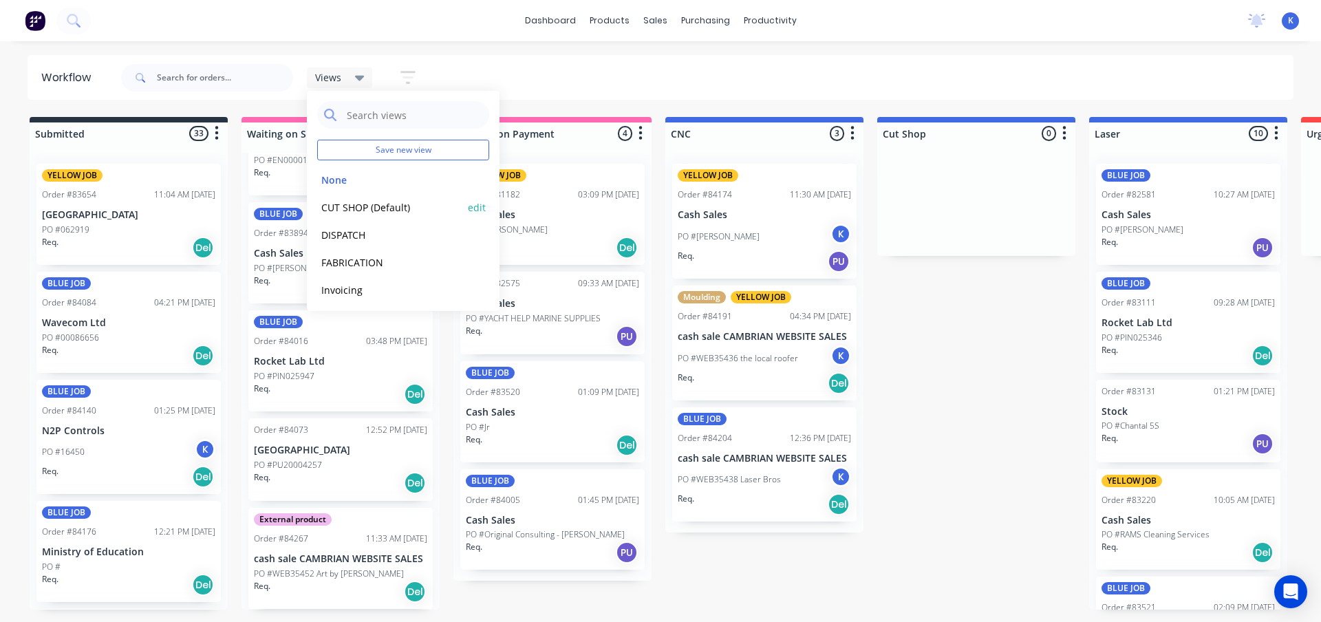
click at [346, 202] on button "CUT SHOP (Default)" at bounding box center [390, 207] width 147 height 16
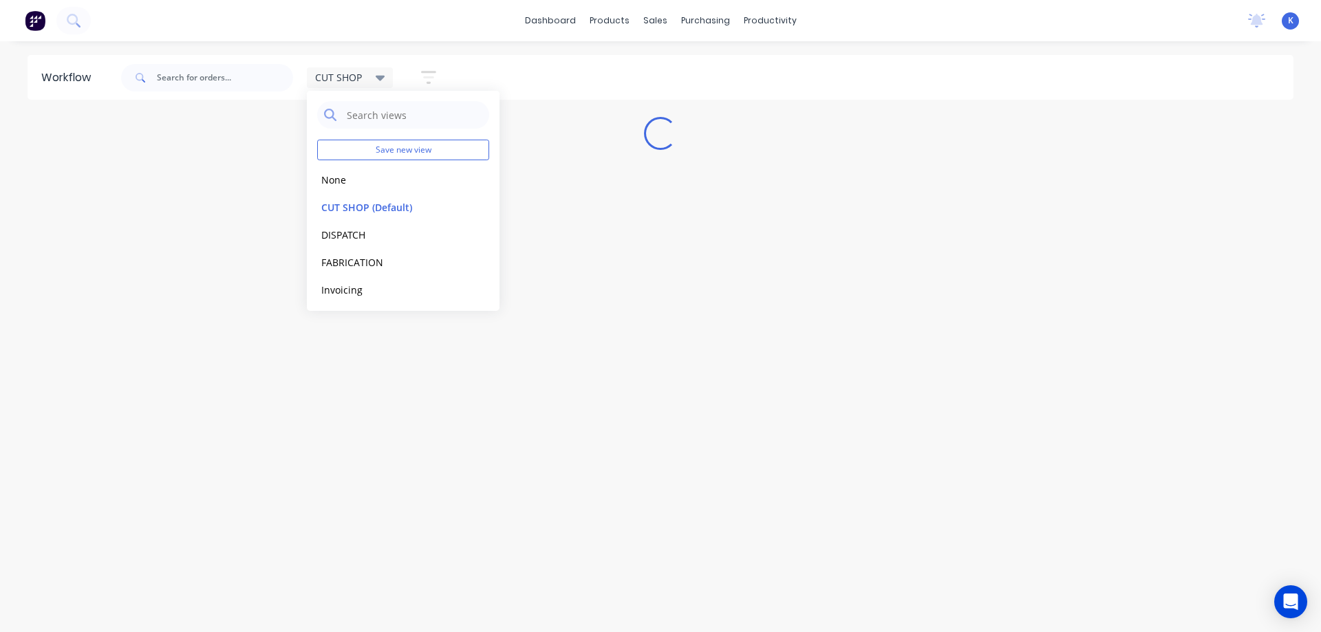
click at [728, 312] on div "Workflow CUT SHOP Save new view None edit CUT SHOP (Default) edit DISPATCH edit…" at bounding box center [660, 330] width 1321 height 550
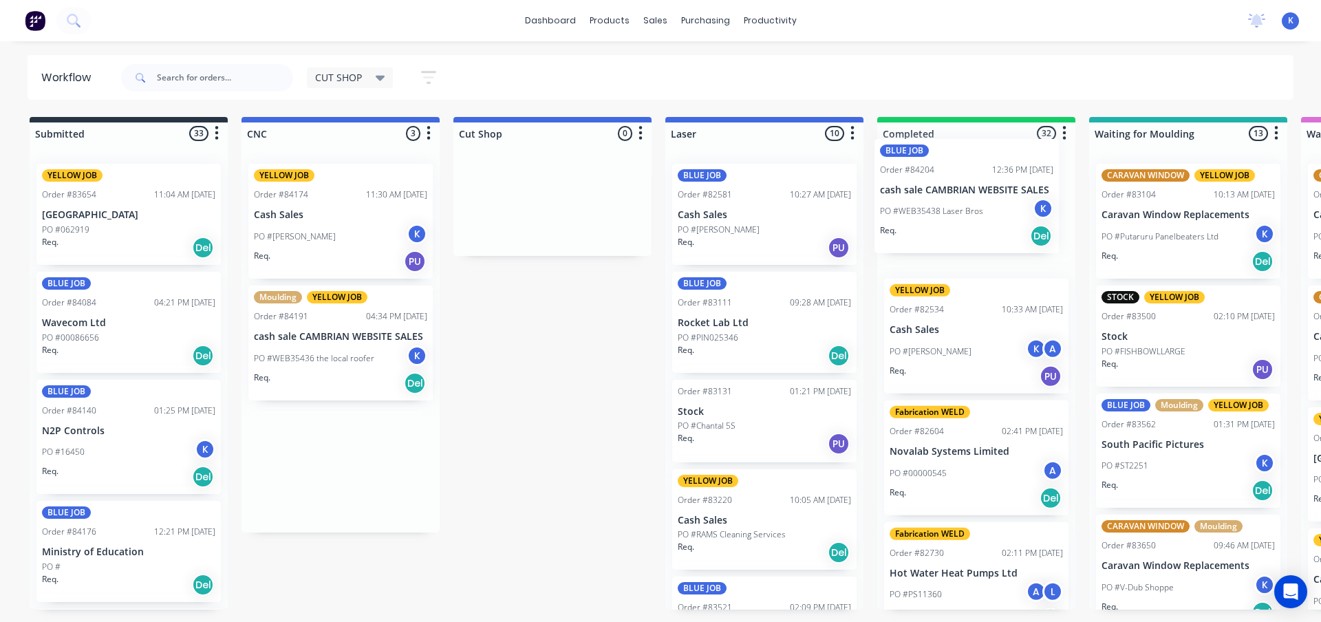
drag, startPoint x: 305, startPoint y: 467, endPoint x: 936, endPoint y: 198, distance: 685.8
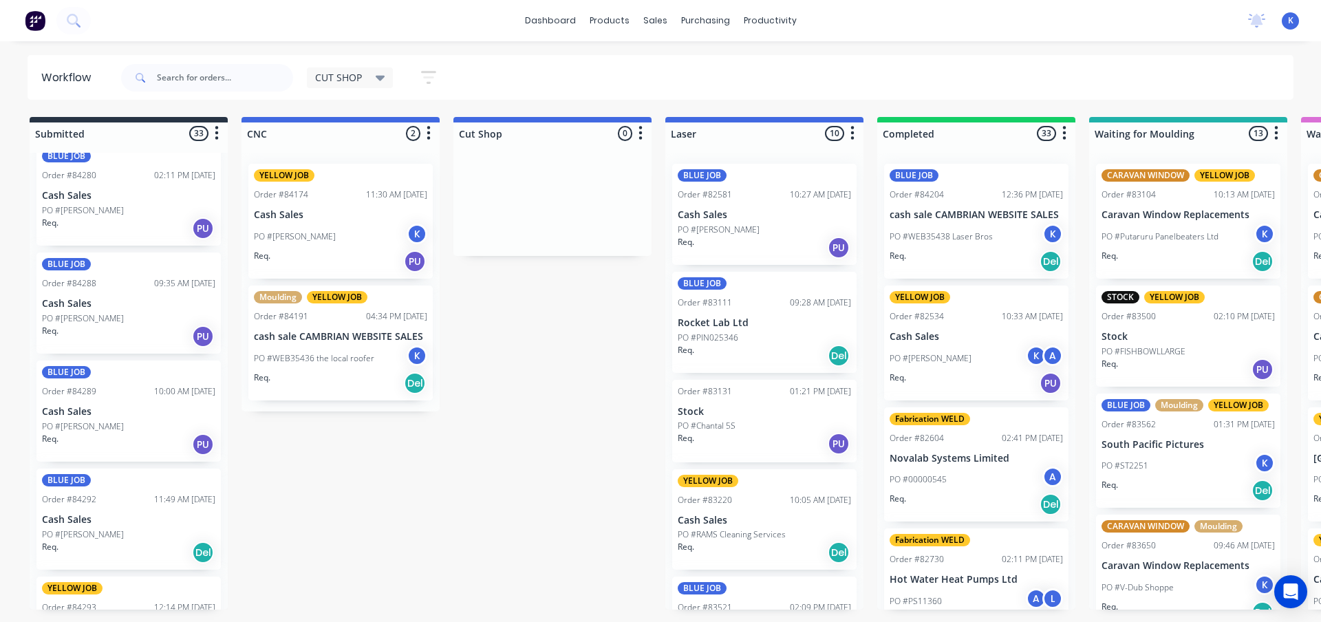
scroll to position [1431, 0]
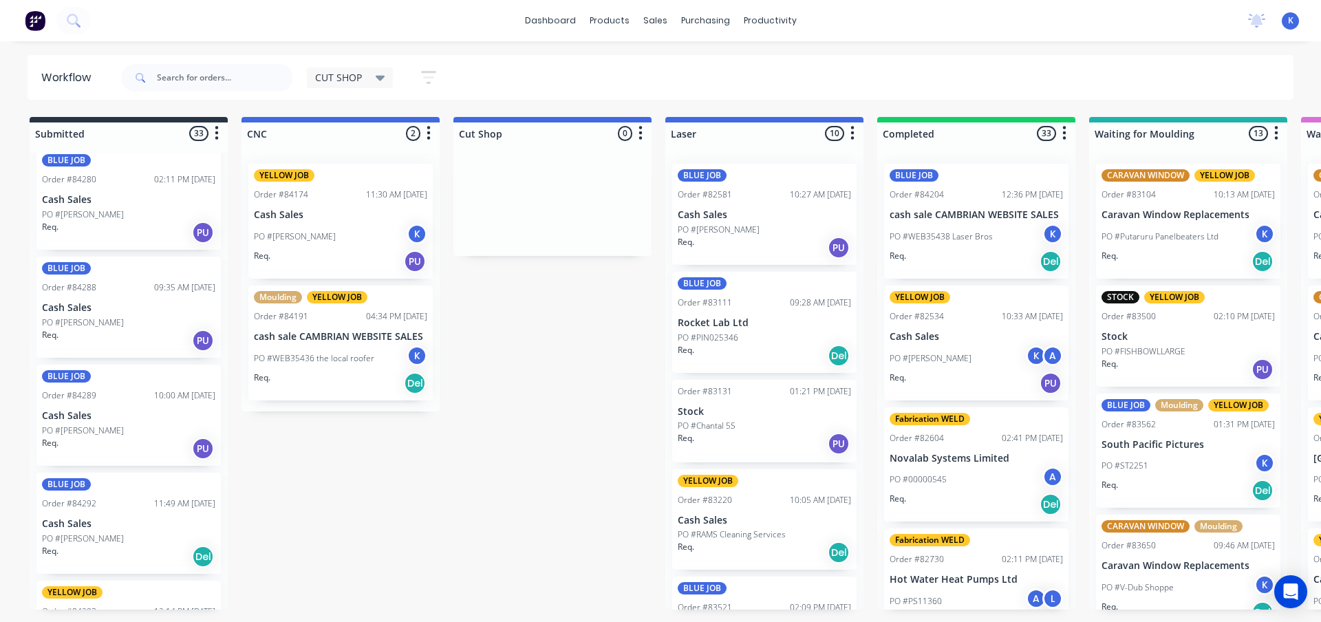
click at [63, 316] on p "PO #[PERSON_NAME]" at bounding box center [83, 322] width 82 height 12
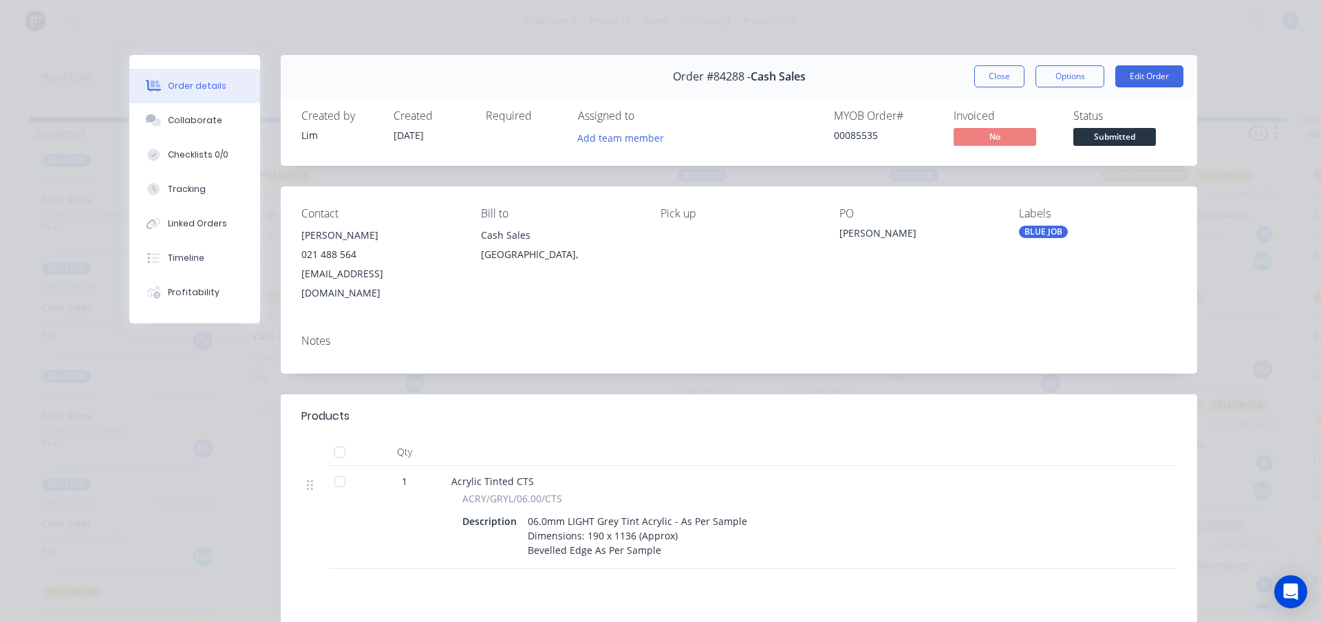
click at [624, 127] on div "Assigned to Add team member" at bounding box center [647, 129] width 138 height 40
click at [614, 136] on button "Add team member" at bounding box center [620, 137] width 101 height 19
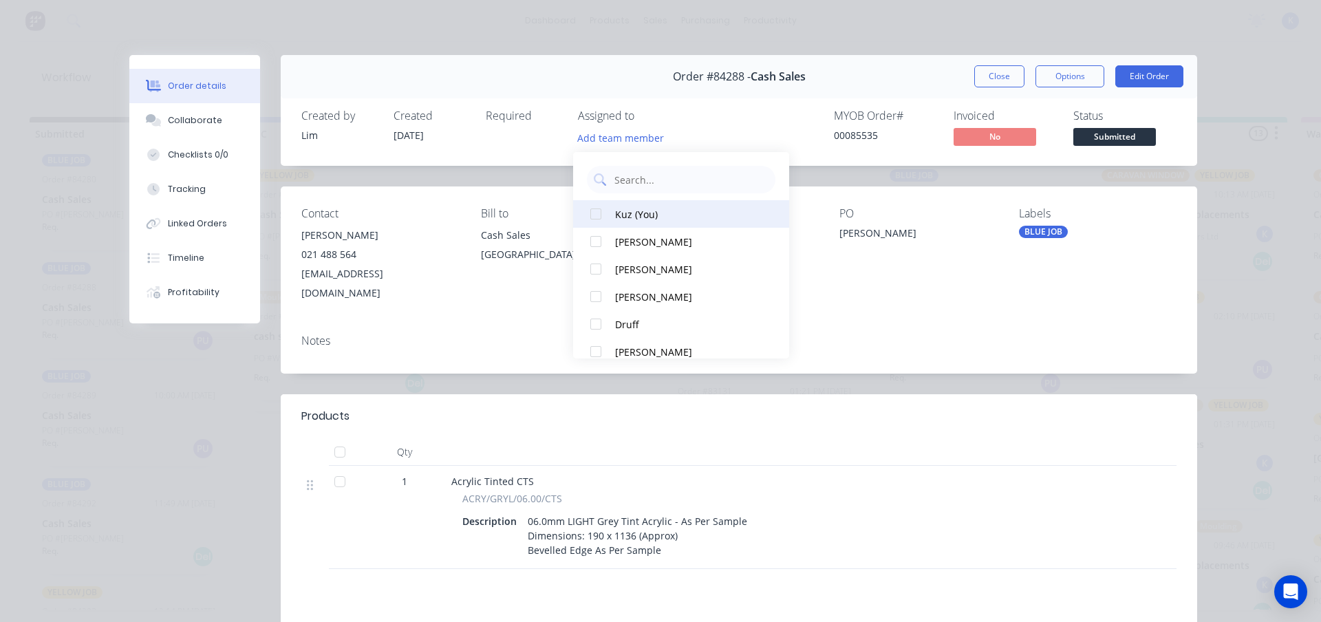
click at [597, 219] on div at bounding box center [596, 214] width 28 height 28
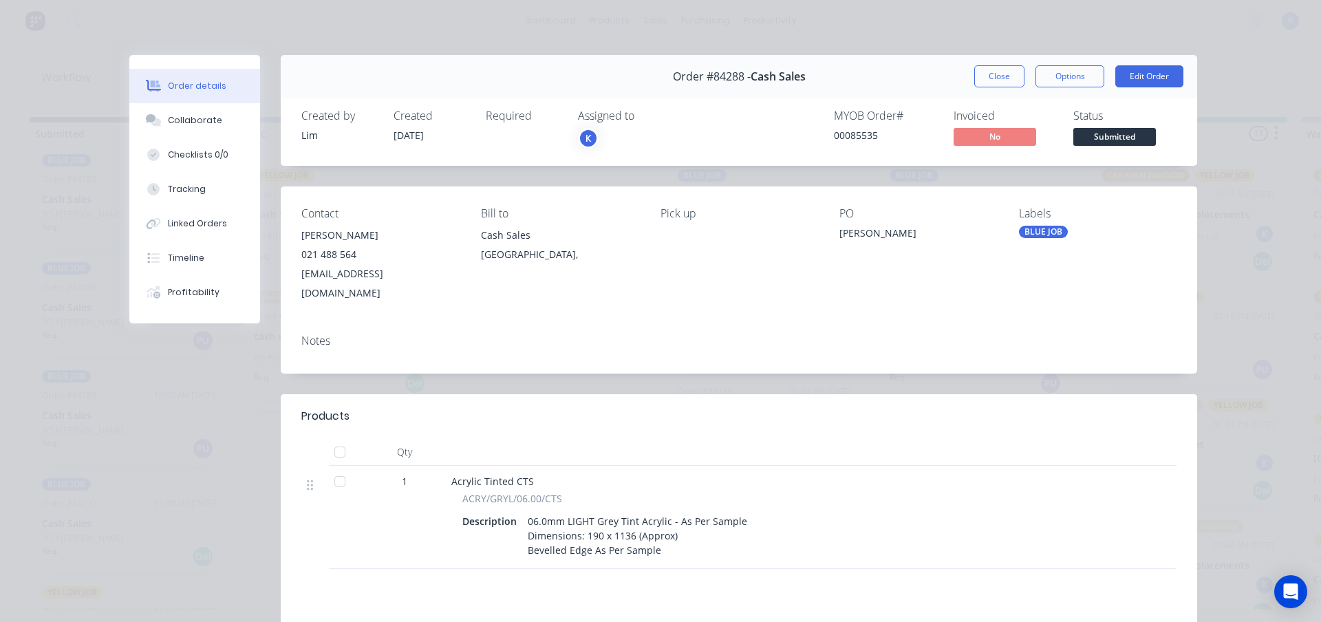
drag, startPoint x: 983, startPoint y: 79, endPoint x: 954, endPoint y: 83, distance: 29.2
click at [982, 80] on button "Close" at bounding box center [999, 76] width 50 height 22
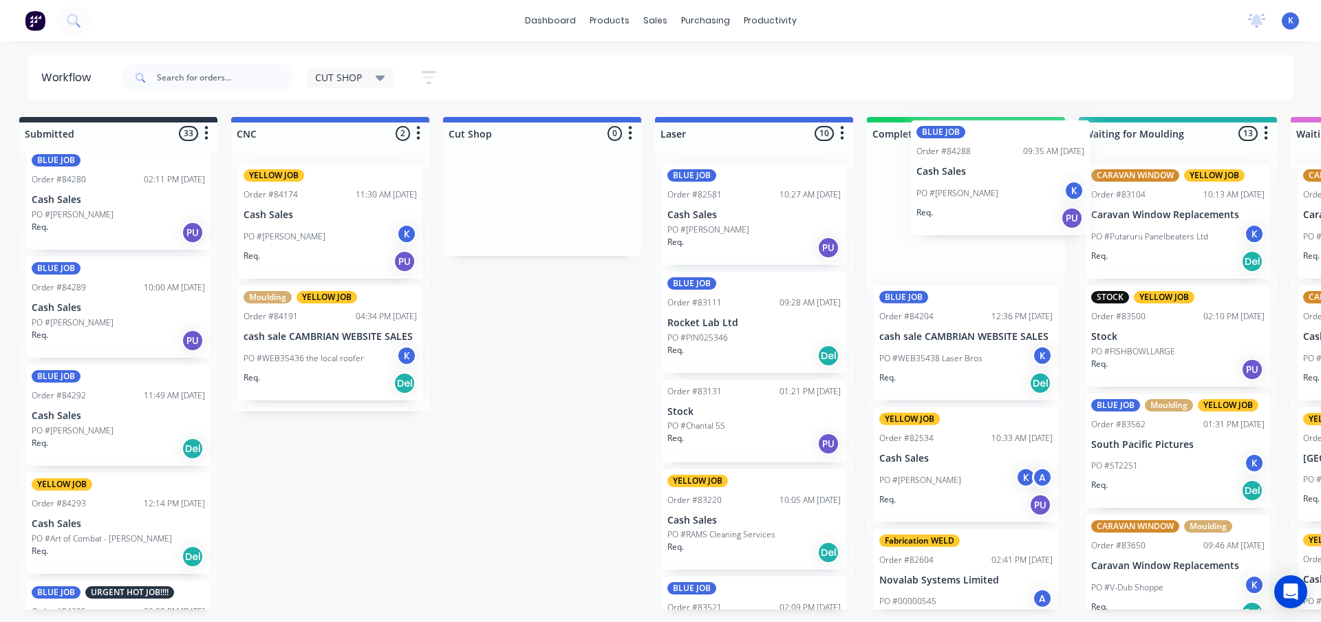
scroll to position [0, 12]
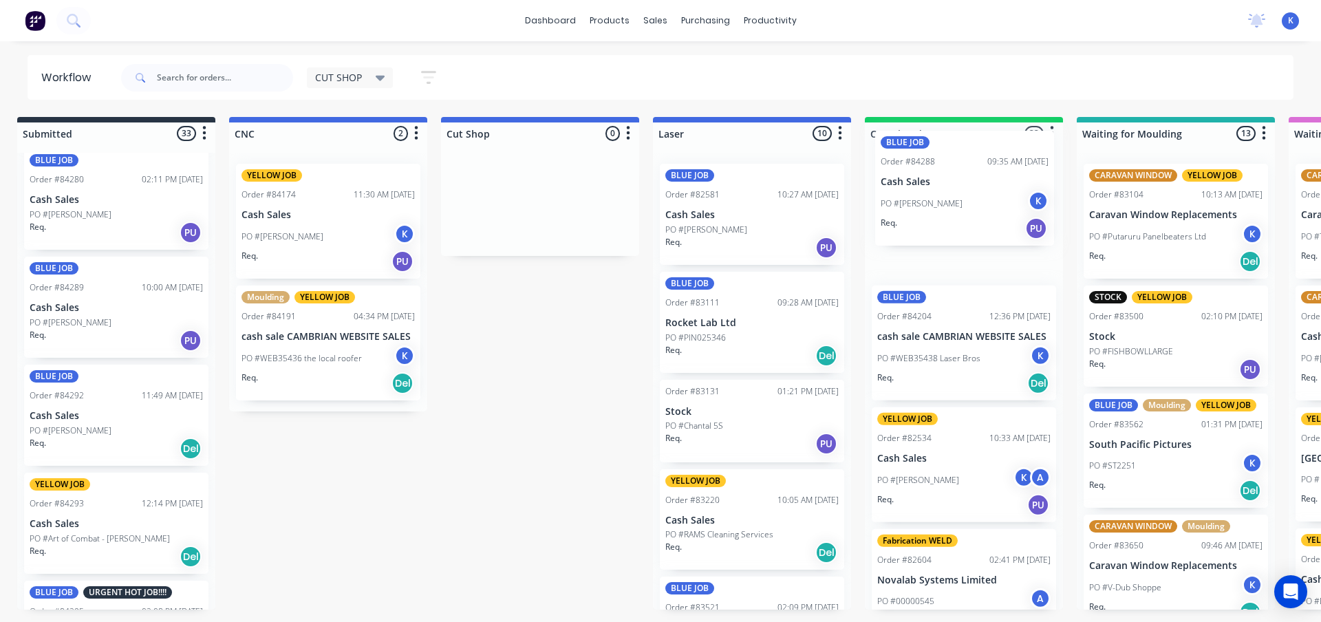
drag, startPoint x: 58, startPoint y: 319, endPoint x: 892, endPoint y: 197, distance: 843.3
